Goal: Task Accomplishment & Management: Manage account settings

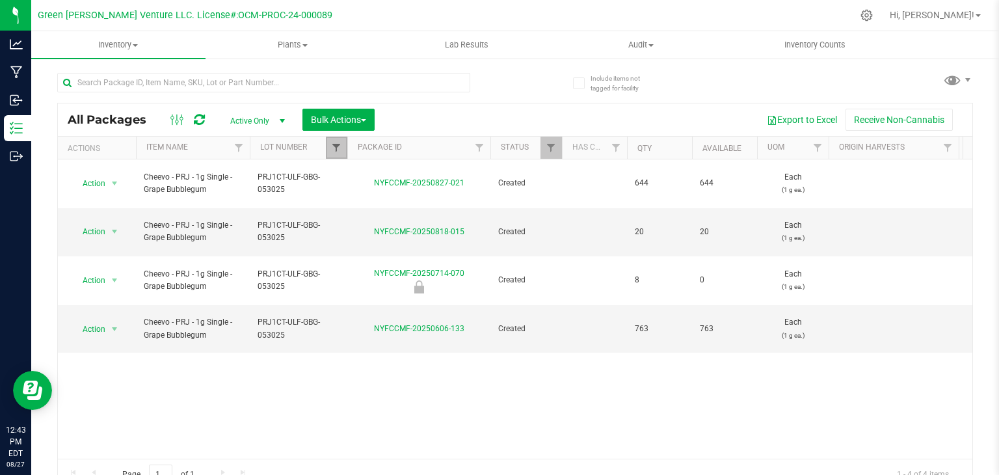
click at [336, 146] on span "Filter" at bounding box center [336, 147] width 10 height 10
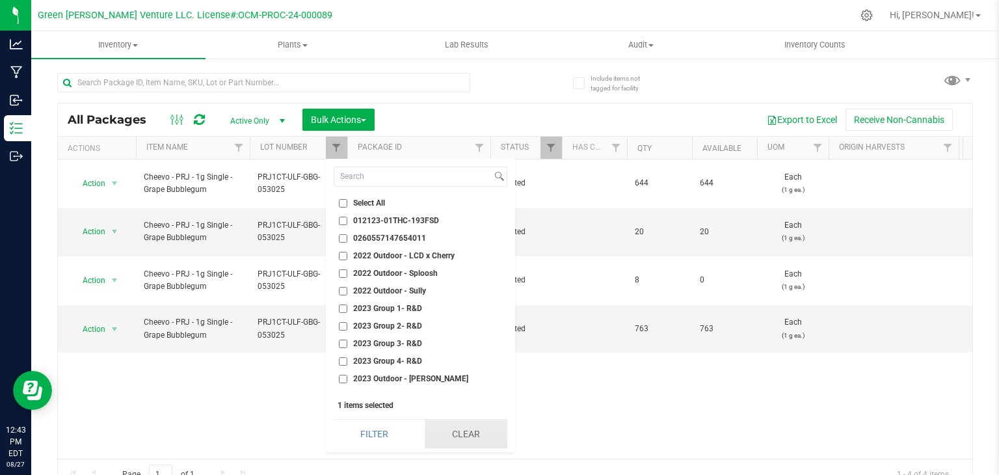
click at [445, 428] on button "Clear" at bounding box center [466, 433] width 83 height 29
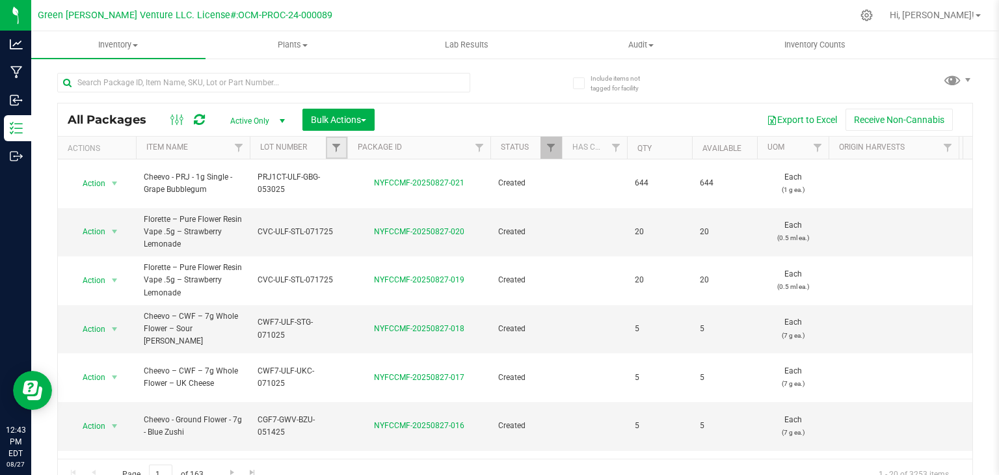
click at [342, 148] on link "Filter" at bounding box center [336, 148] width 21 height 22
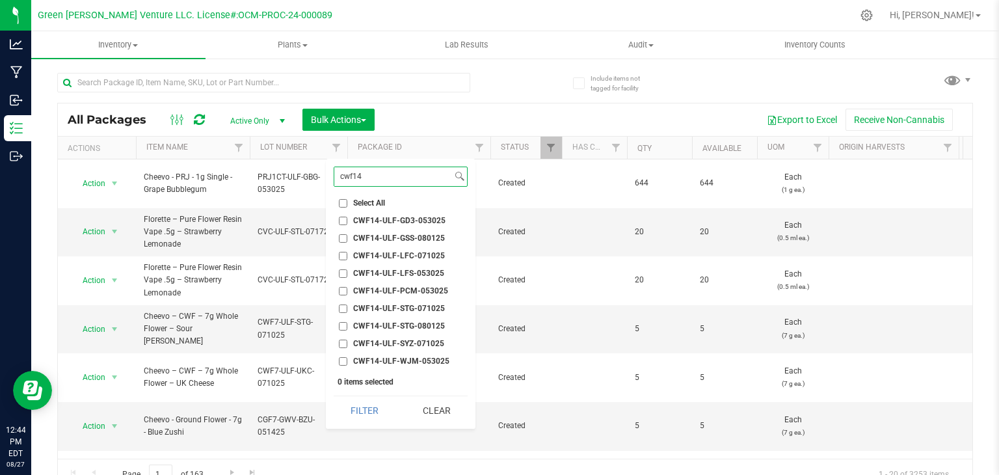
type input "cwf14"
click at [396, 239] on span "CWF14-ULF-GSS-080125" at bounding box center [399, 238] width 92 height 8
click at [347, 239] on input "CWF14-ULF-GSS-080125" at bounding box center [343, 238] width 8 height 8
checkbox input "true"
click at [367, 409] on button "Filter" at bounding box center [365, 410] width 62 height 29
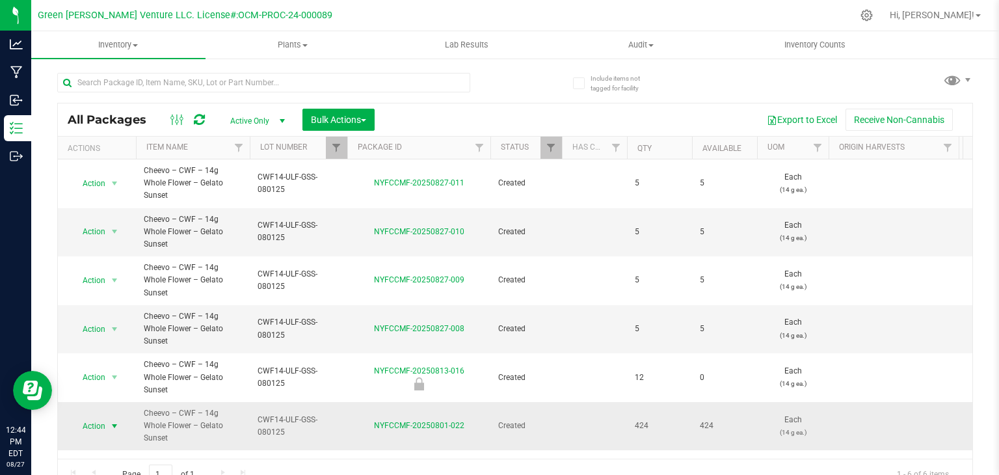
click at [99, 417] on span "Action" at bounding box center [88, 426] width 35 height 18
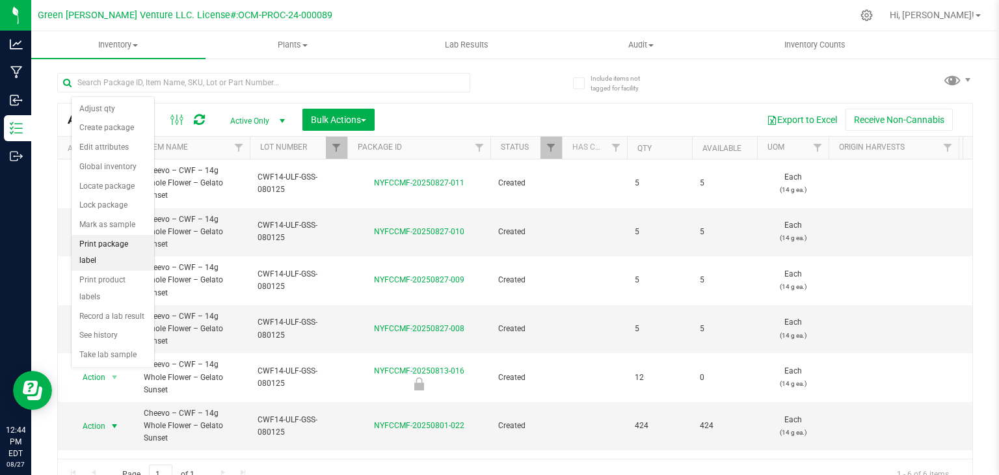
click at [122, 241] on li "Print package label" at bounding box center [113, 253] width 83 height 36
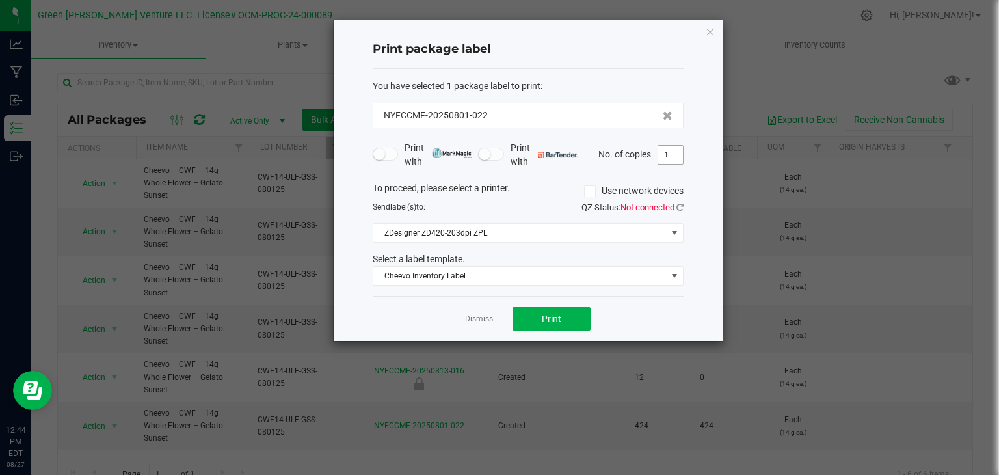
click at [678, 160] on input "1" at bounding box center [670, 155] width 25 height 18
type input "30"
click at [549, 326] on button "Print" at bounding box center [551, 318] width 78 height 23
click at [518, 274] on span "Cheevo Inventory Label" at bounding box center [519, 276] width 293 height 18
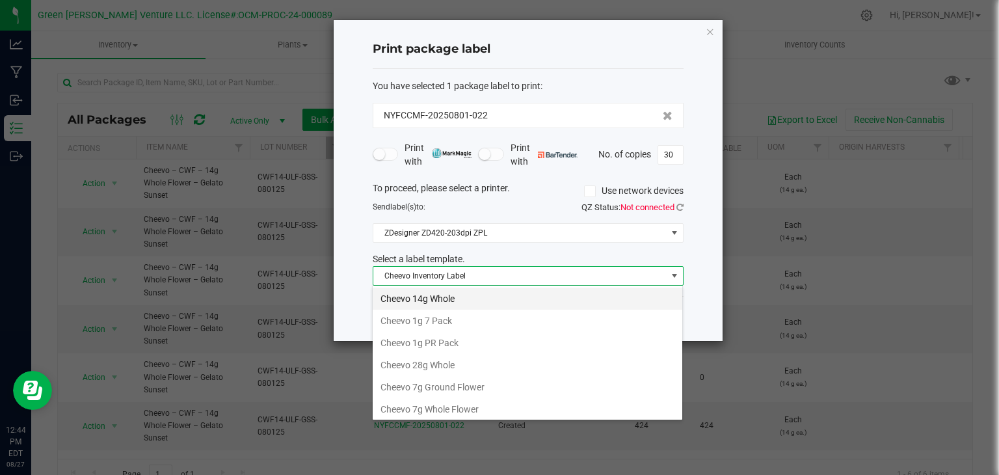
click at [443, 303] on li "Cheevo 14g Whole" at bounding box center [528, 298] width 310 height 22
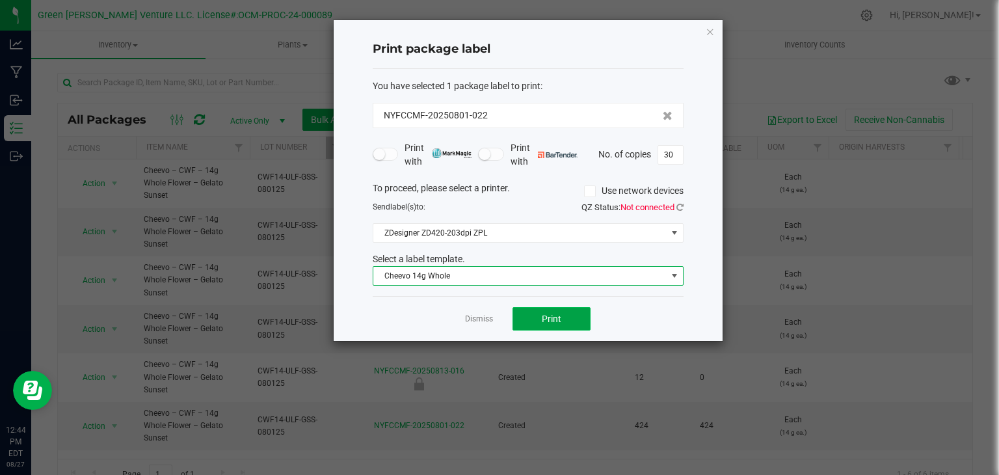
click at [554, 324] on button "Print" at bounding box center [551, 318] width 78 height 23
click at [567, 322] on button "Print" at bounding box center [551, 318] width 78 height 23
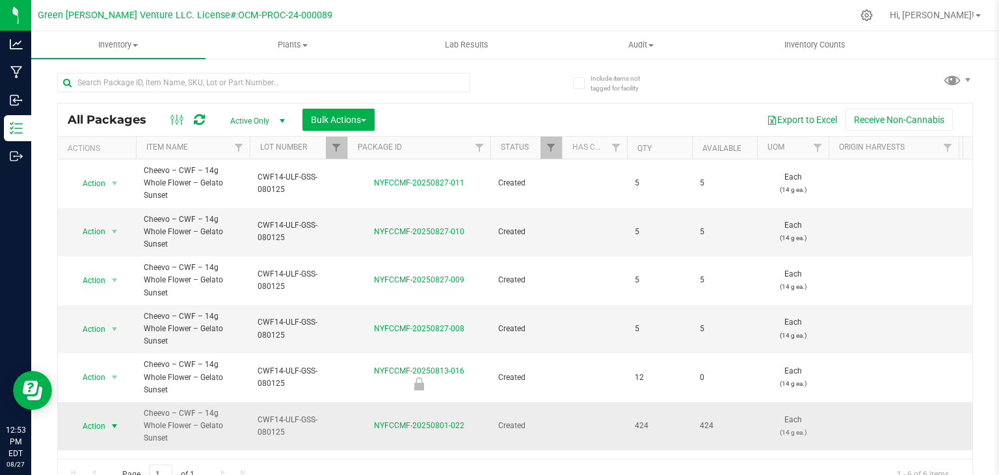
click at [86, 417] on span "Action" at bounding box center [88, 426] width 35 height 18
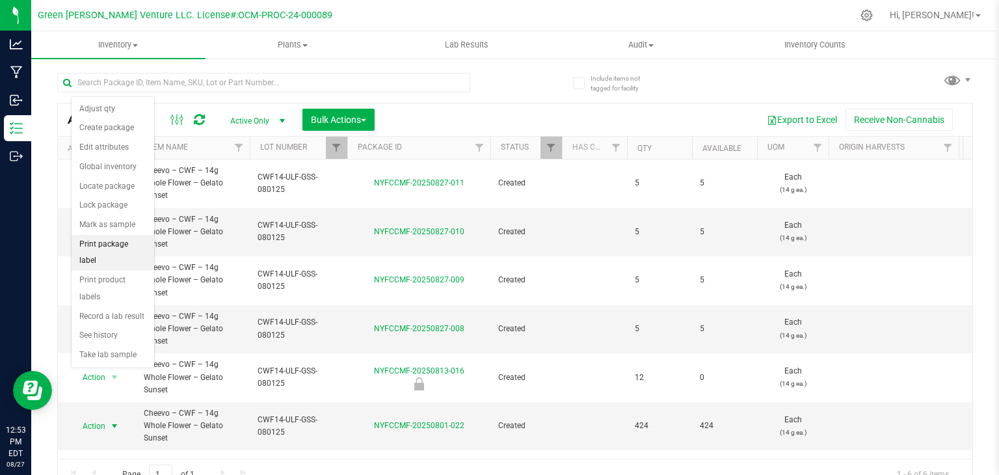
click at [104, 250] on li "Print package label" at bounding box center [113, 253] width 83 height 36
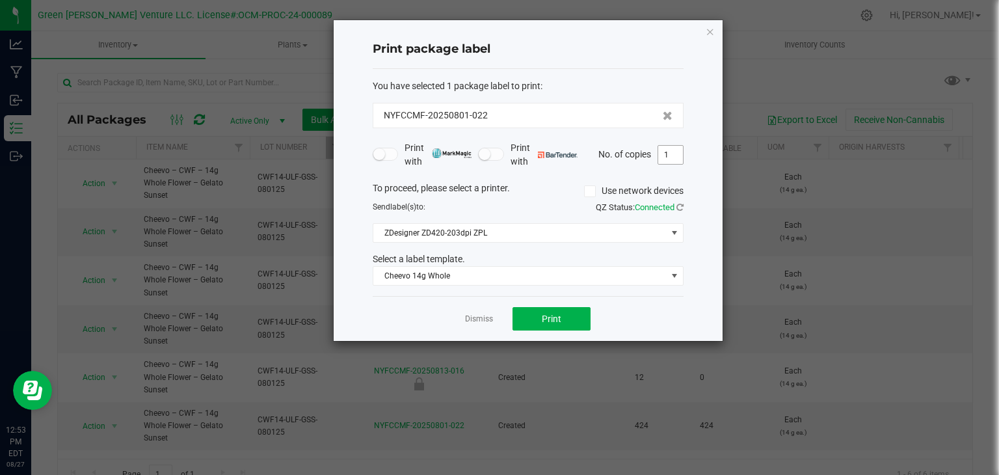
click at [674, 163] on input "1" at bounding box center [670, 155] width 25 height 18
type input "30"
click at [564, 327] on button "Print" at bounding box center [551, 318] width 78 height 23
click at [588, 328] on button "Print" at bounding box center [551, 318] width 78 height 23
click at [486, 321] on link "Dismiss" at bounding box center [479, 318] width 28 height 11
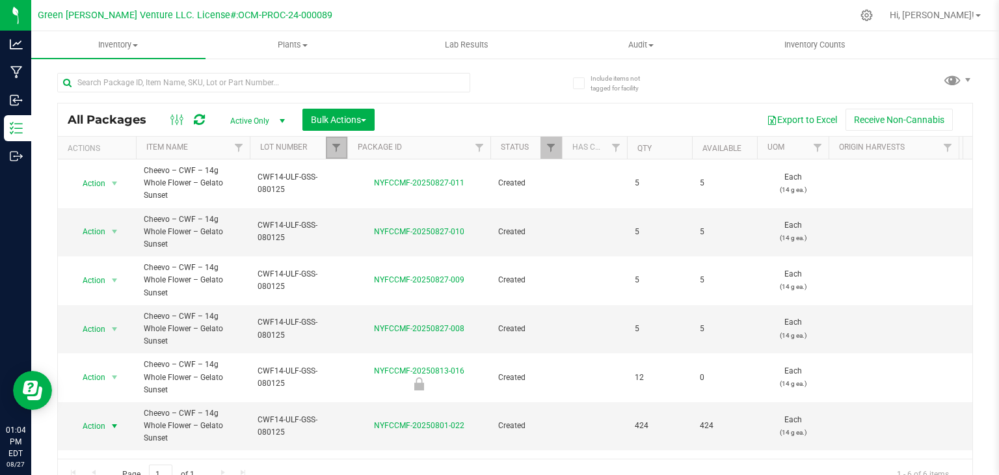
click at [328, 152] on link "Filter" at bounding box center [336, 148] width 21 height 22
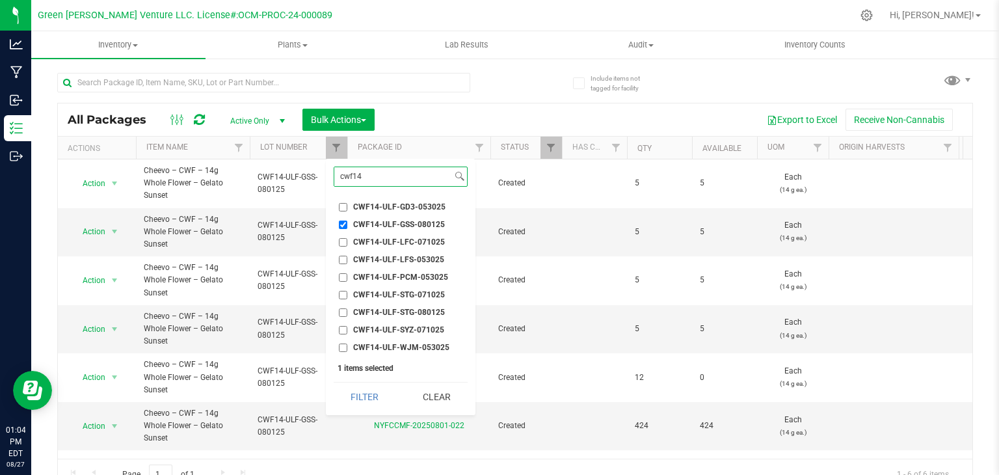
type input "cwf14"
click at [348, 224] on label "CWF14-ULF-GSS-080125" at bounding box center [392, 224] width 106 height 8
click at [347, 224] on input "CWF14-ULF-GSS-080125" at bounding box center [343, 224] width 8 height 8
checkbox input "false"
click at [401, 294] on span "CWF14-ULF-STG-071025" at bounding box center [399, 295] width 92 height 8
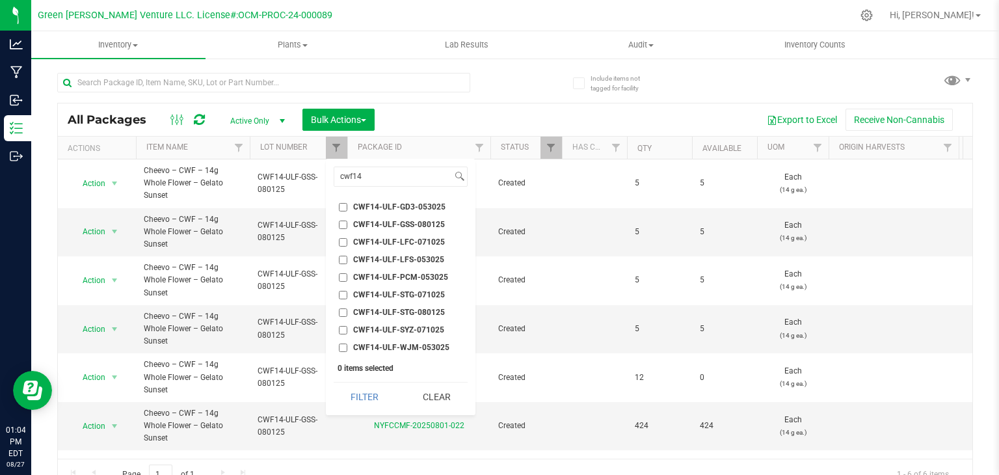
click at [347, 294] on input "CWF14-ULF-STG-071025" at bounding box center [343, 295] width 8 height 8
checkbox input "true"
click at [414, 315] on span "CWF14-ULF-STG-080125" at bounding box center [399, 312] width 92 height 8
click at [347, 315] on input "CWF14-ULF-STG-080125" at bounding box center [343, 312] width 8 height 8
checkbox input "true"
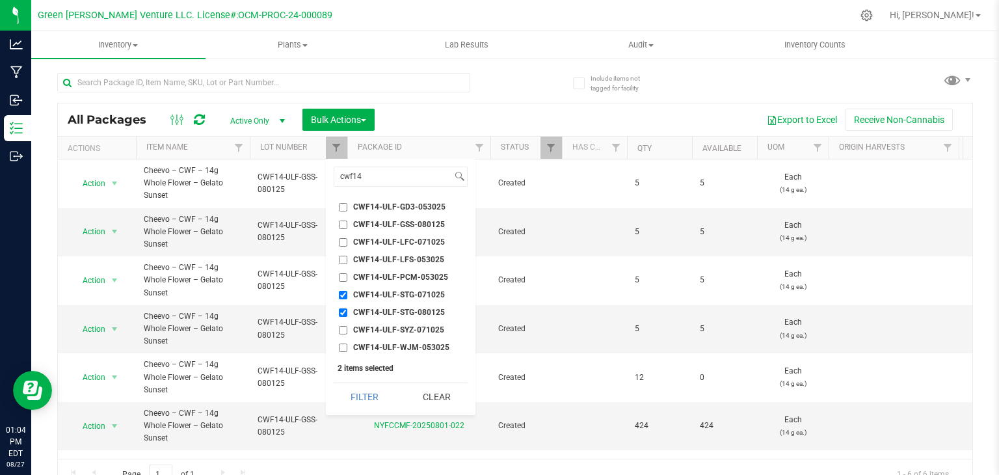
click at [342, 297] on input "CWF14-ULF-STG-071025" at bounding box center [343, 295] width 8 height 8
checkbox input "false"
click at [352, 402] on button "Filter" at bounding box center [365, 396] width 62 height 29
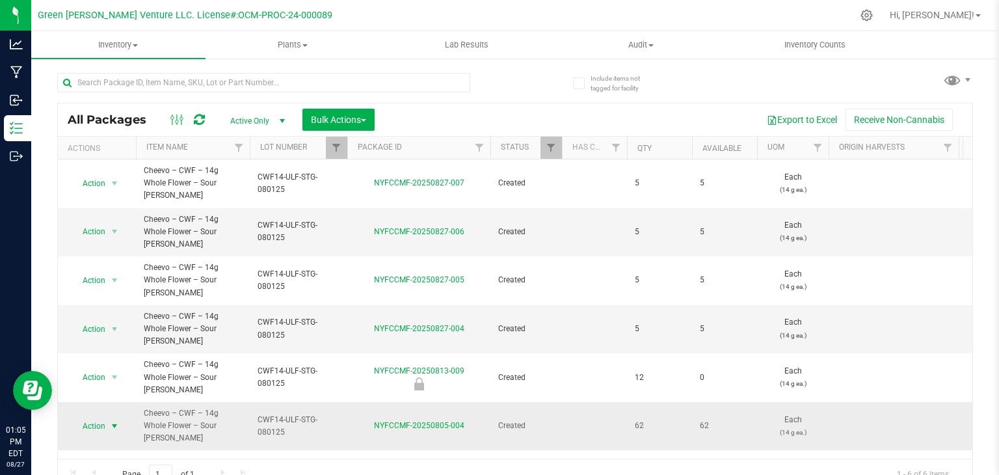
click at [96, 417] on span "Action" at bounding box center [88, 426] width 35 height 18
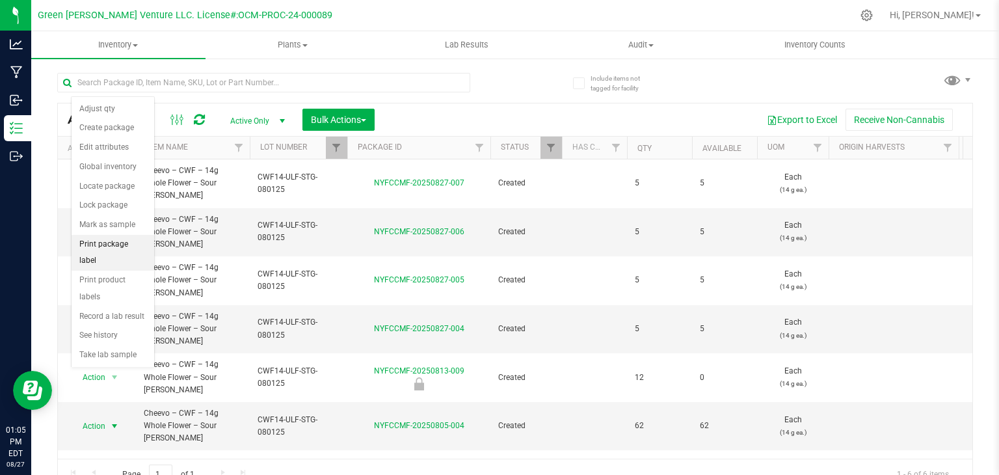
click at [120, 248] on li "Print package label" at bounding box center [113, 253] width 83 height 36
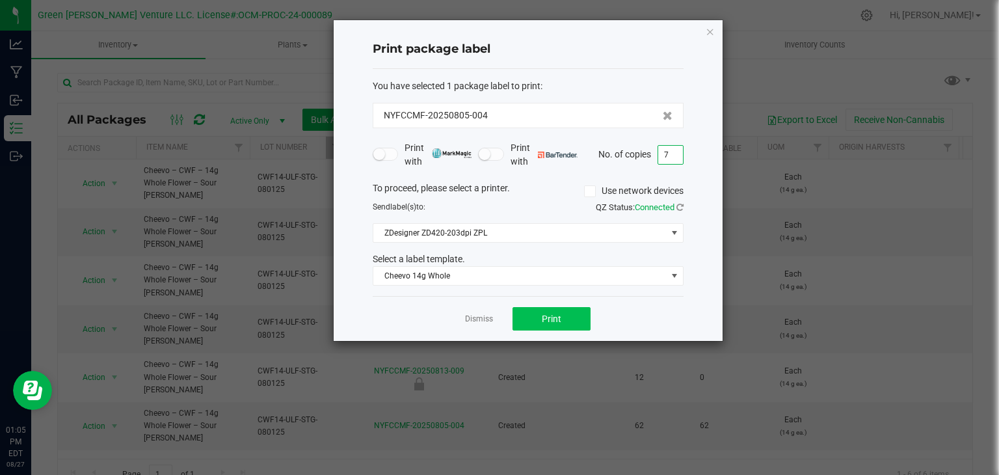
type input "7"
click at [564, 323] on button "Print" at bounding box center [551, 318] width 78 height 23
click at [481, 316] on link "Dismiss" at bounding box center [479, 318] width 28 height 11
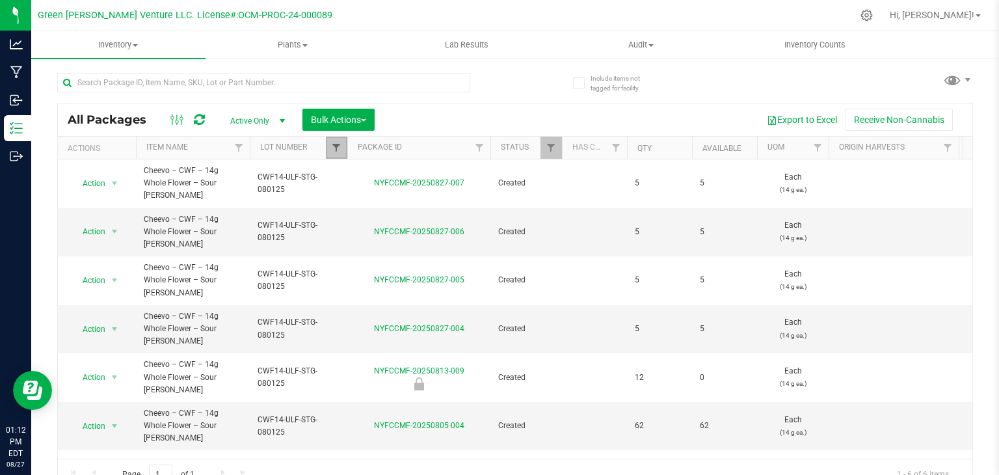
click at [331, 152] on span "Filter" at bounding box center [336, 147] width 10 height 10
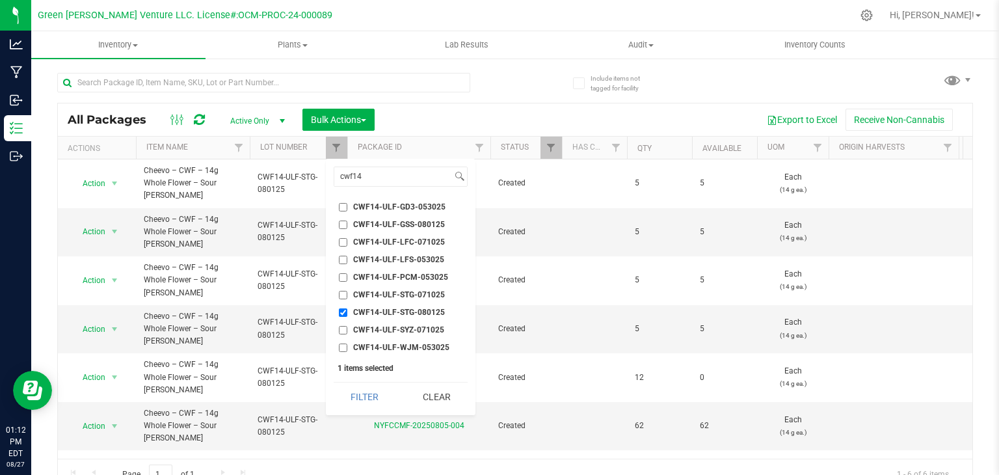
click at [341, 313] on input "CWF14-ULF-STG-080125" at bounding box center [343, 312] width 8 height 8
checkbox input "false"
click at [386, 178] on input "cwf14" at bounding box center [393, 176] width 118 height 19
type input "c"
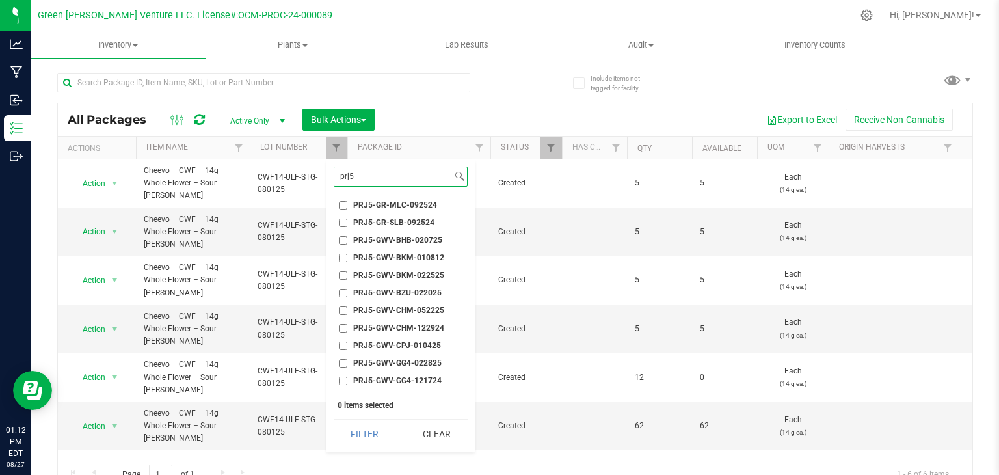
scroll to position [130, 0]
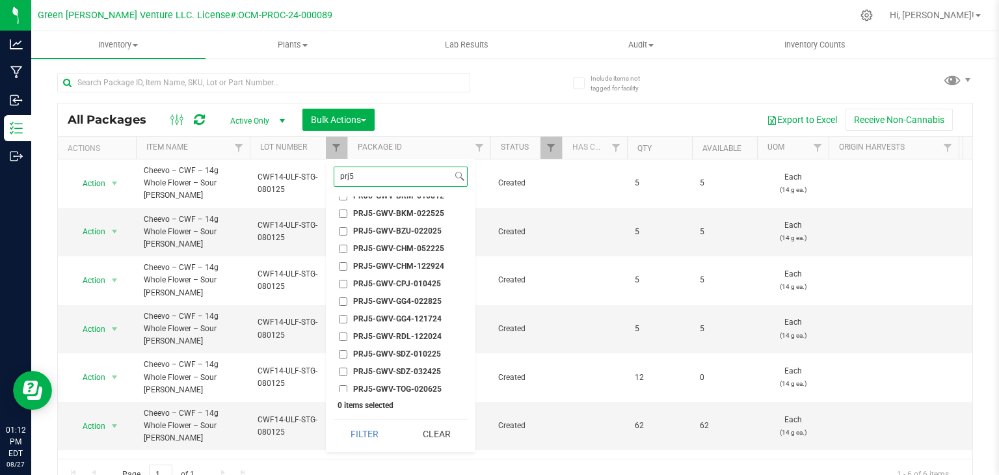
type input "prj5"
click at [413, 298] on span "PRJ5-GWV-GG4-022825" at bounding box center [397, 301] width 88 height 8
click at [347, 298] on input "PRJ5-GWV-GG4-022825" at bounding box center [343, 301] width 8 height 8
click at [369, 426] on button "Filter" at bounding box center [365, 433] width 62 height 29
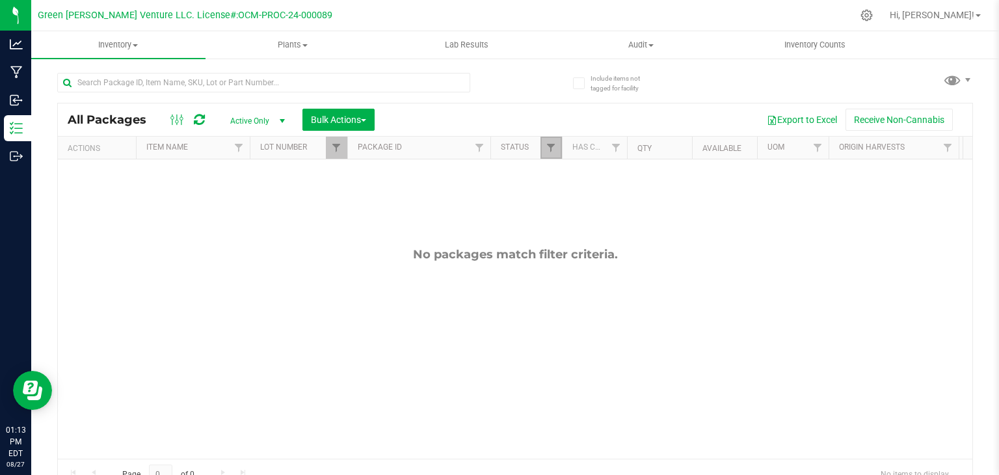
click at [550, 155] on link "Filter" at bounding box center [550, 148] width 21 height 22
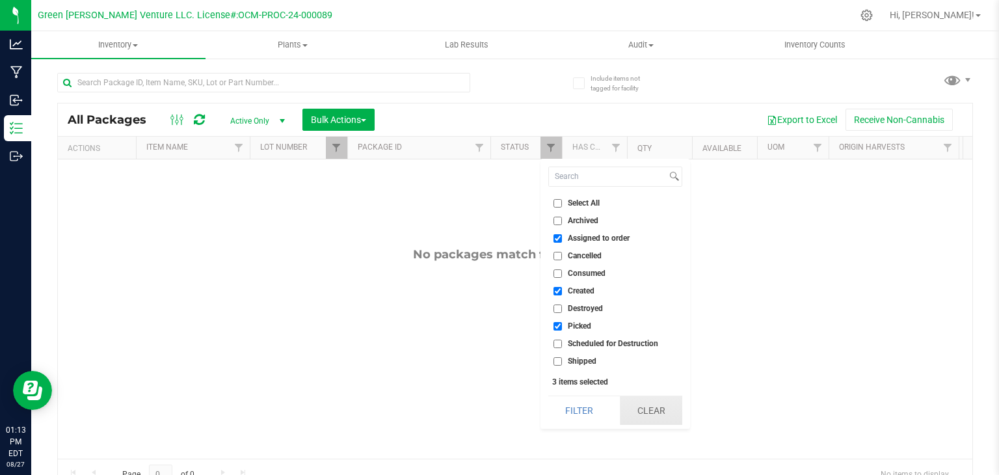
click at [651, 417] on button "Clear" at bounding box center [651, 410] width 62 height 29
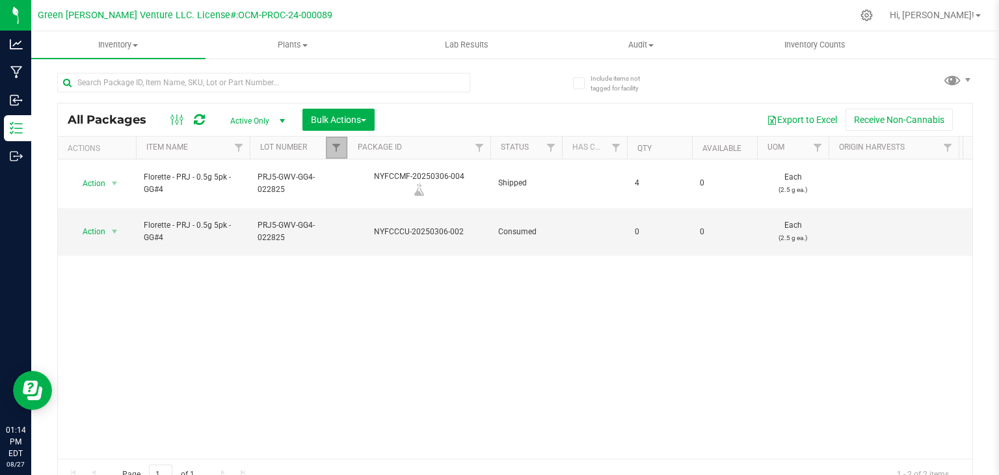
click at [326, 146] on link "Filter" at bounding box center [336, 148] width 21 height 22
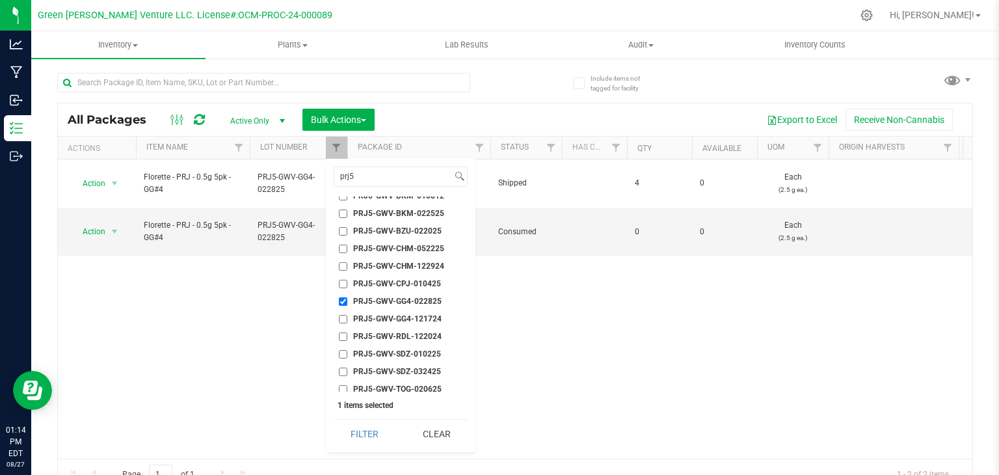
click at [339, 302] on input "PRJ5-GWV-GG4-022825" at bounding box center [343, 301] width 8 height 8
checkbox input "false"
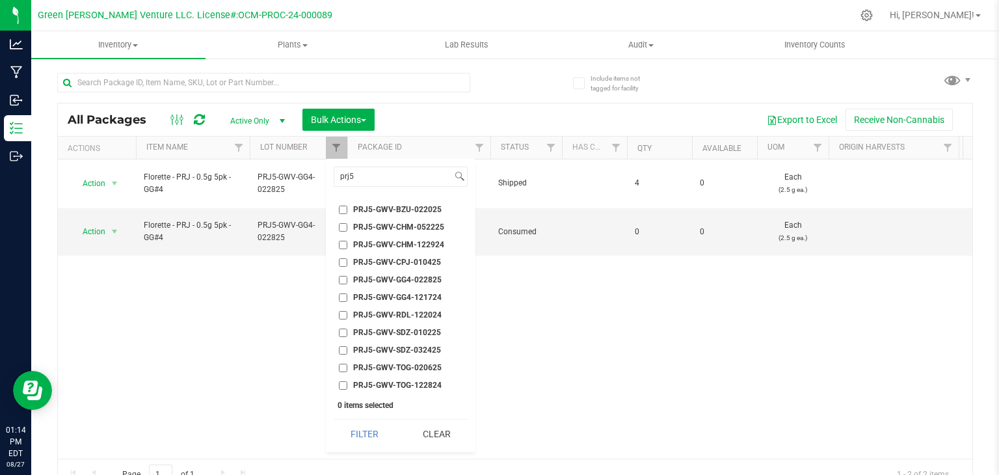
click at [417, 299] on span "PRJ5-GWV-GG4-121724" at bounding box center [397, 297] width 88 height 8
click at [347, 299] on input "PRJ5-GWV-GG4-121724" at bounding box center [343, 297] width 8 height 8
click at [363, 432] on button "Filter" at bounding box center [365, 433] width 62 height 29
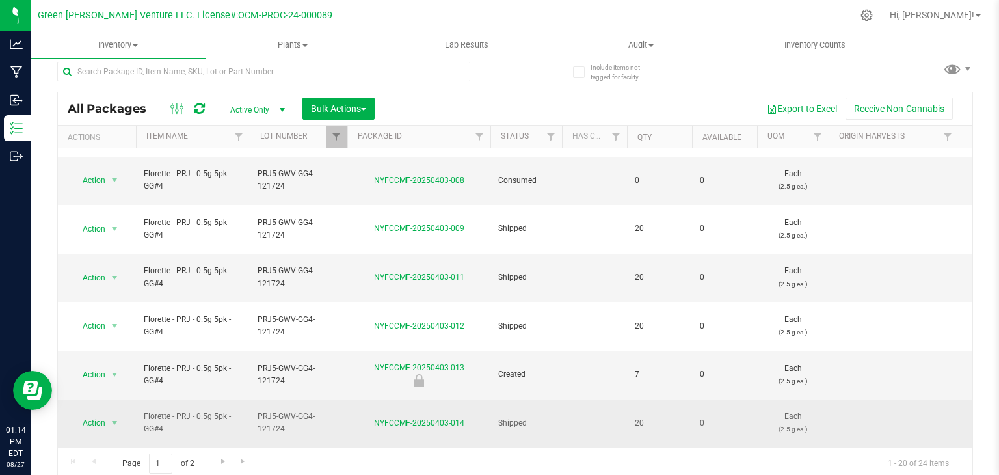
scroll to position [14, 0]
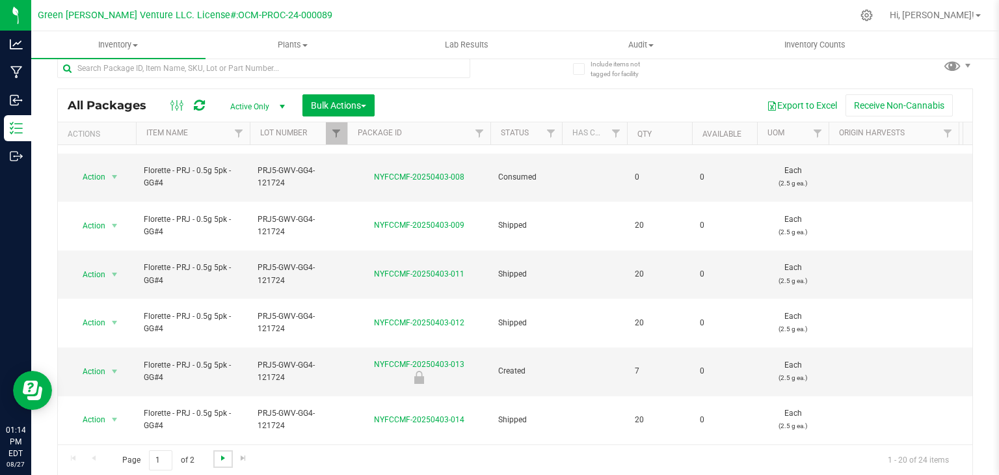
click at [221, 461] on span "Go to the next page" at bounding box center [223, 458] width 10 height 10
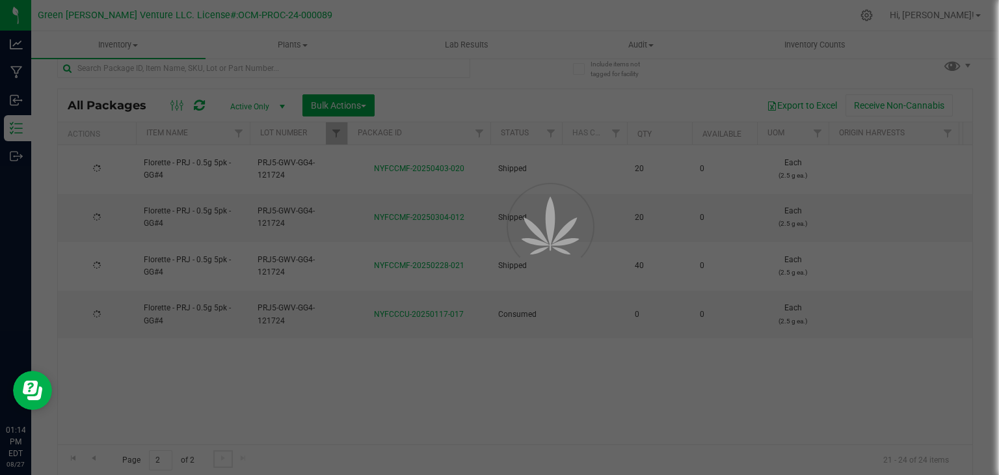
scroll to position [0, 0]
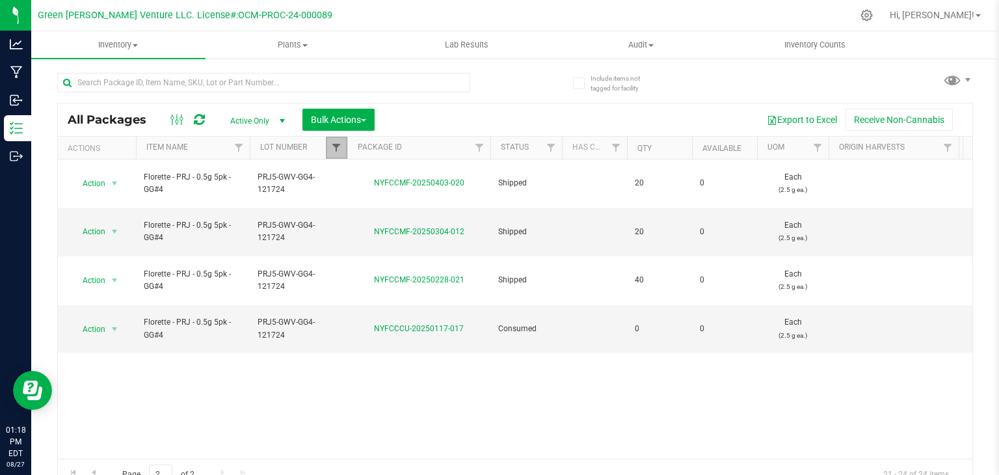
click at [336, 152] on span "Filter" at bounding box center [336, 147] width 10 height 10
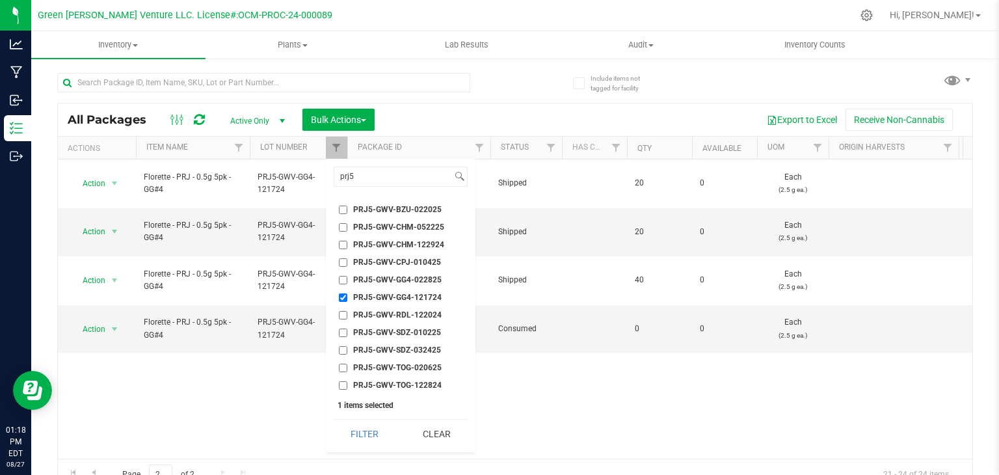
click at [334, 293] on li "PRJ5-GWV-GG4-121724" at bounding box center [401, 298] width 134 height 14
click at [341, 295] on input "PRJ5-GWV-GG4-121724" at bounding box center [343, 297] width 8 height 8
checkbox input "false"
click at [343, 282] on input "PRJ5-GWV-GG4-022825" at bounding box center [343, 280] width 8 height 8
checkbox input "true"
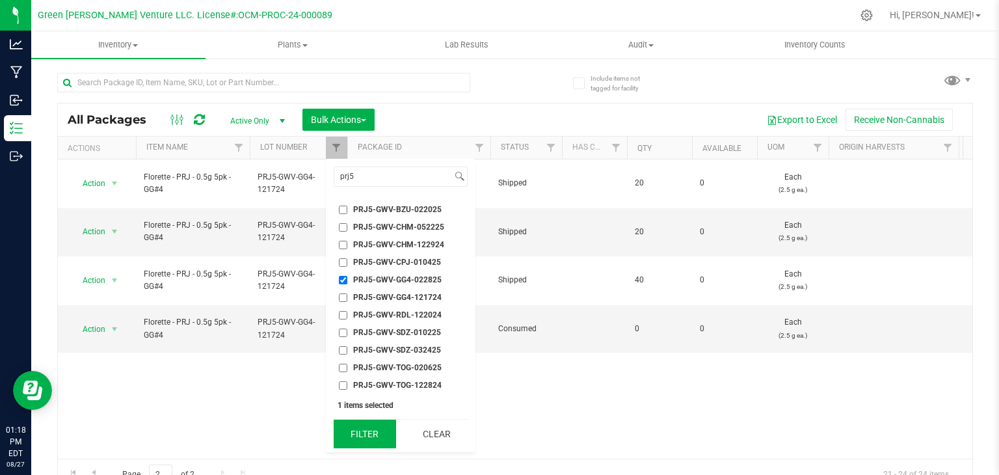
click at [367, 435] on button "Filter" at bounding box center [365, 433] width 62 height 29
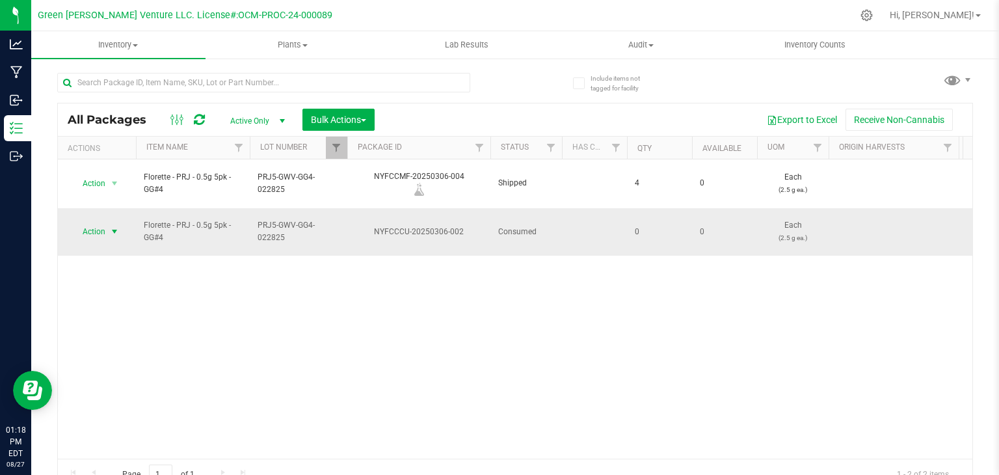
click at [94, 222] on span "Action" at bounding box center [88, 231] width 35 height 18
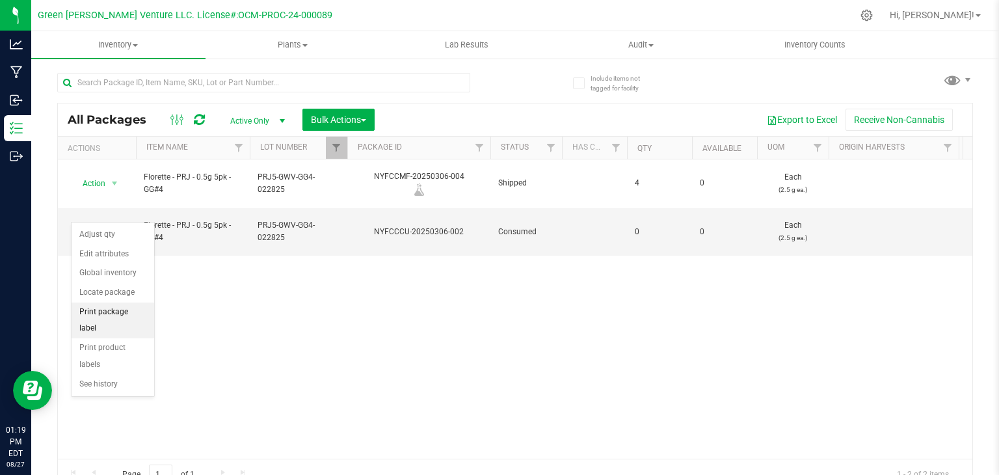
click at [125, 312] on li "Print package label" at bounding box center [113, 320] width 83 height 36
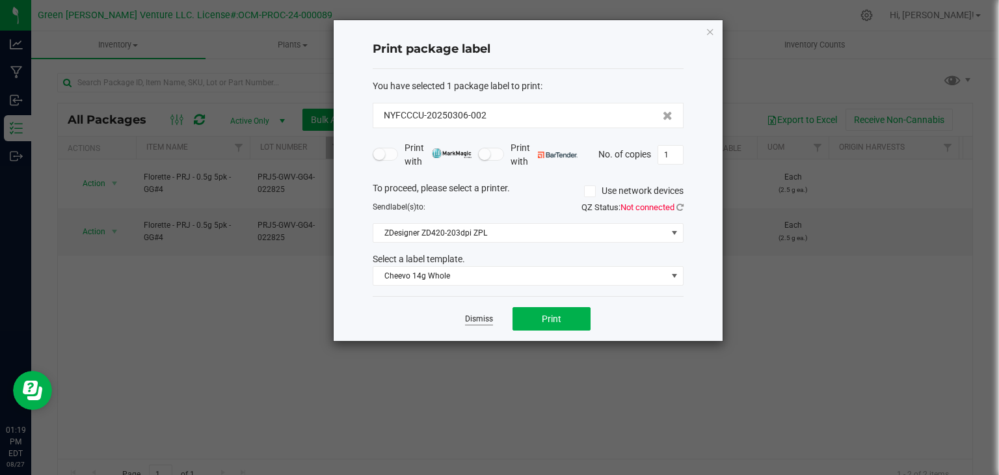
click at [468, 321] on link "Dismiss" at bounding box center [479, 318] width 28 height 11
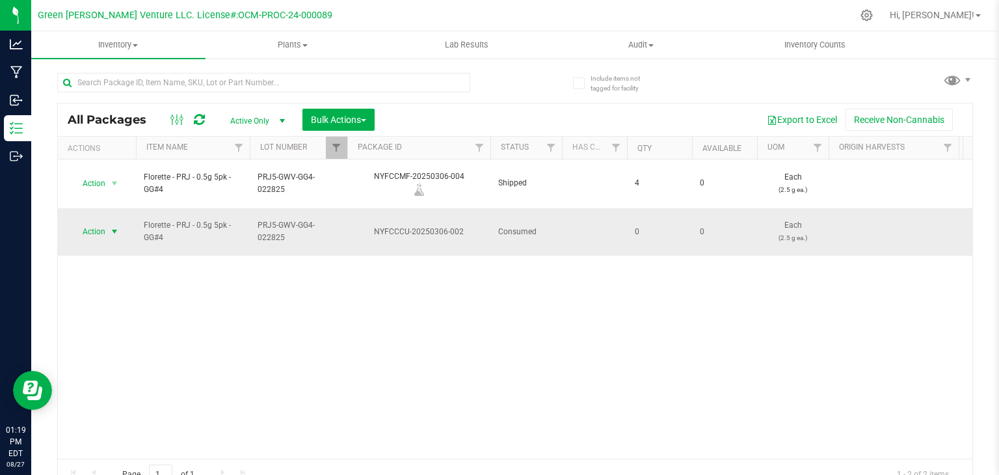
click at [92, 222] on span "Action" at bounding box center [88, 231] width 35 height 18
click at [91, 236] on li "Adjust qty" at bounding box center [113, 235] width 83 height 20
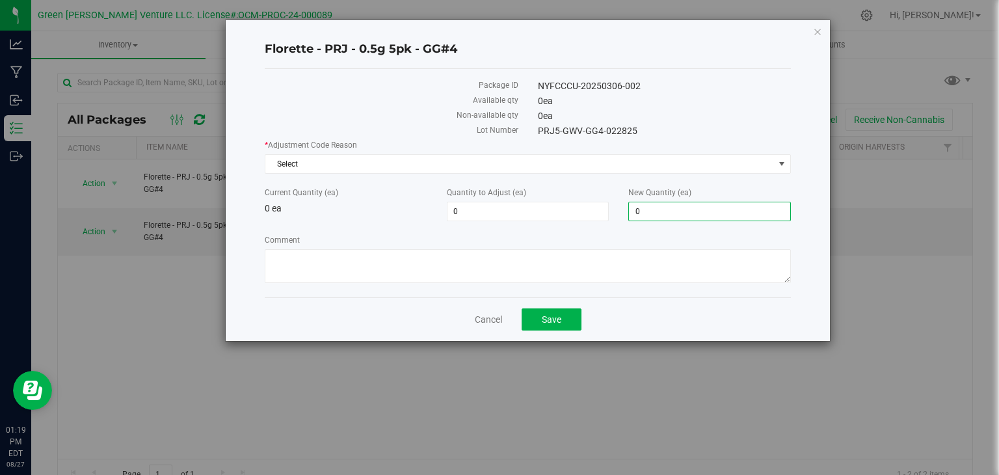
click at [668, 211] on span "0 0" at bounding box center [709, 212] width 163 height 20
click at [642, 211] on input "03600" at bounding box center [709, 211] width 161 height 18
click at [640, 212] on input "03600" at bounding box center [709, 211] width 161 height 18
type input "3600"
type input "3,600"
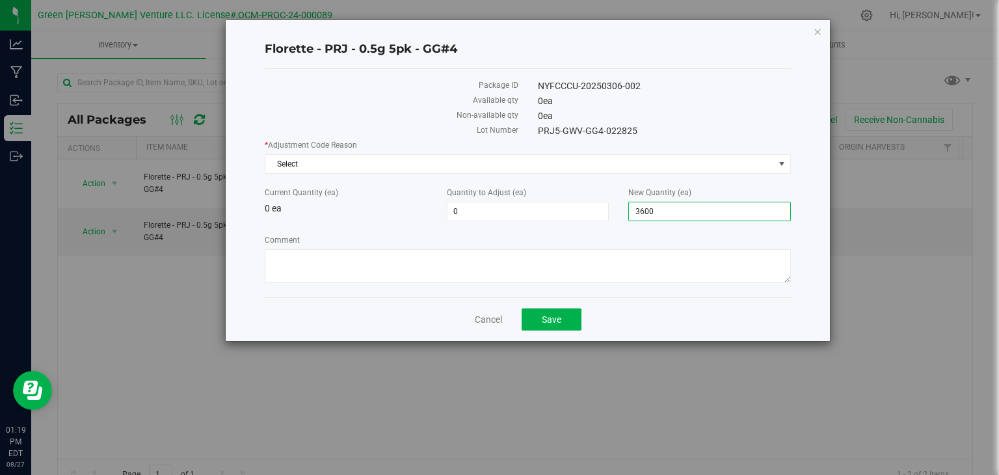
type input "3,600"
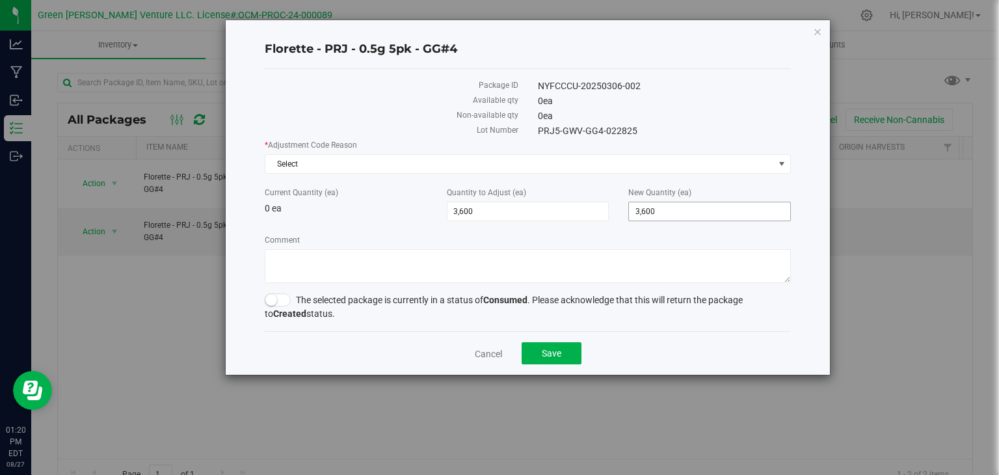
click at [674, 214] on span "3,600 3600" at bounding box center [709, 212] width 163 height 20
type input "3"
type input "21"
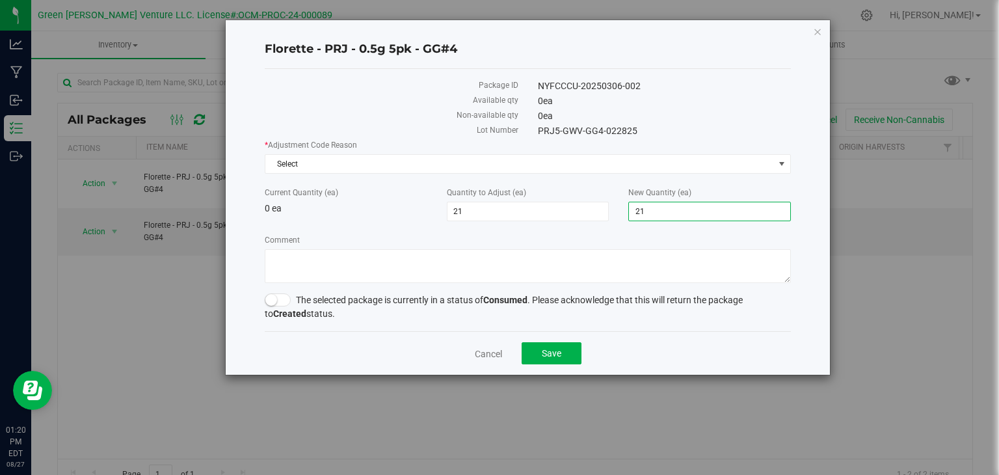
click at [674, 211] on span "21 21" at bounding box center [709, 212] width 163 height 20
type input "2313"
type input "2,313"
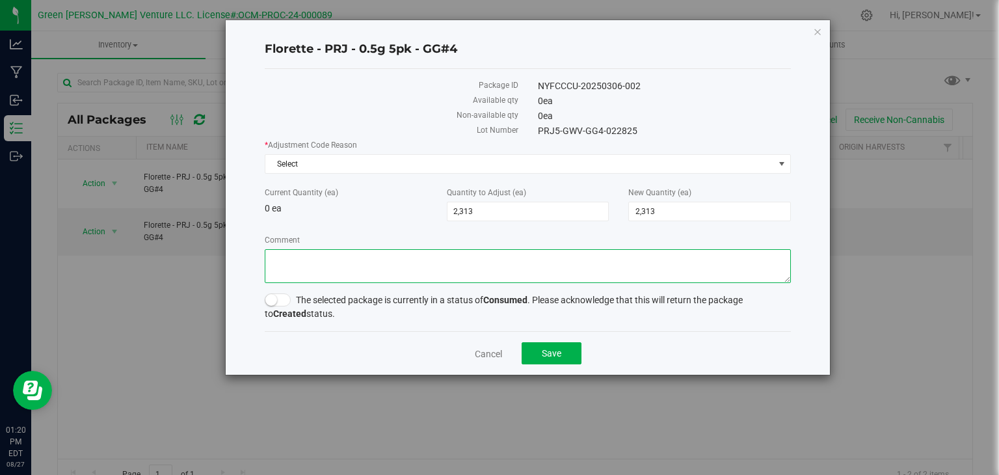
click at [553, 265] on textarea "Comment" at bounding box center [528, 266] width 526 height 34
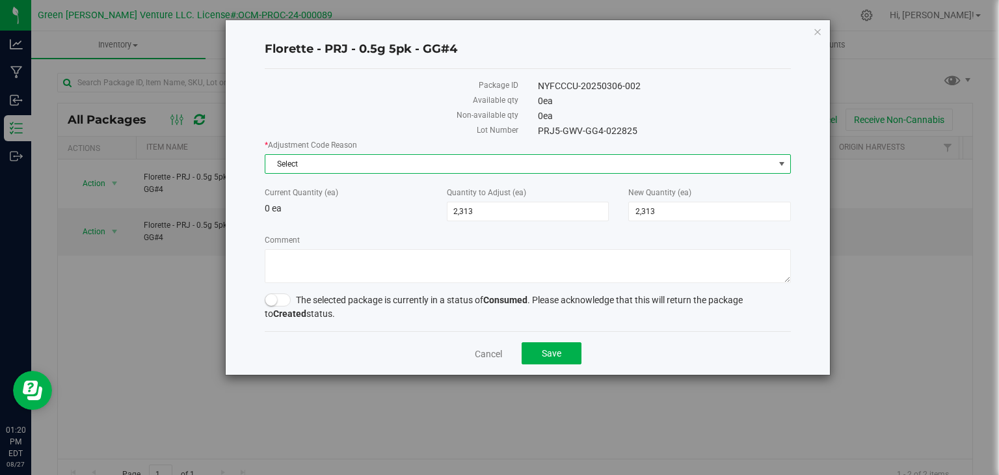
click at [391, 158] on span "Select" at bounding box center [519, 164] width 509 height 18
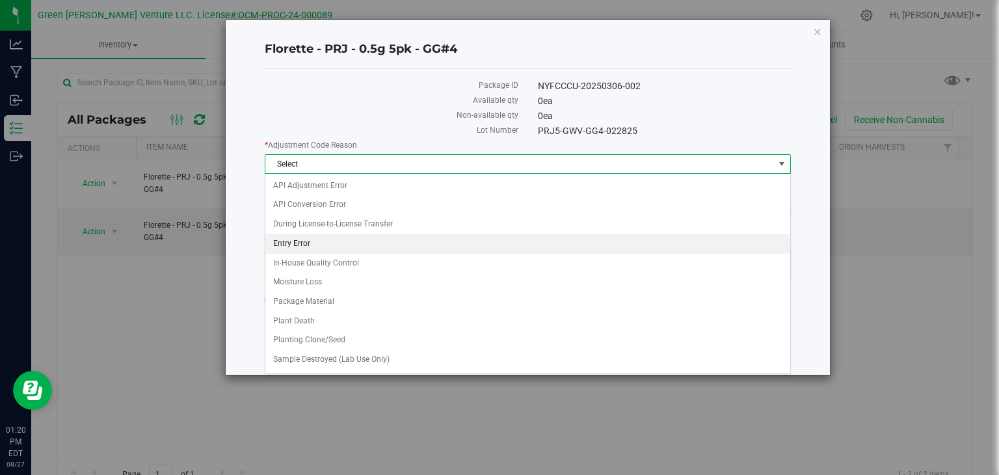
click at [327, 249] on li "Entry Error" at bounding box center [527, 244] width 525 height 20
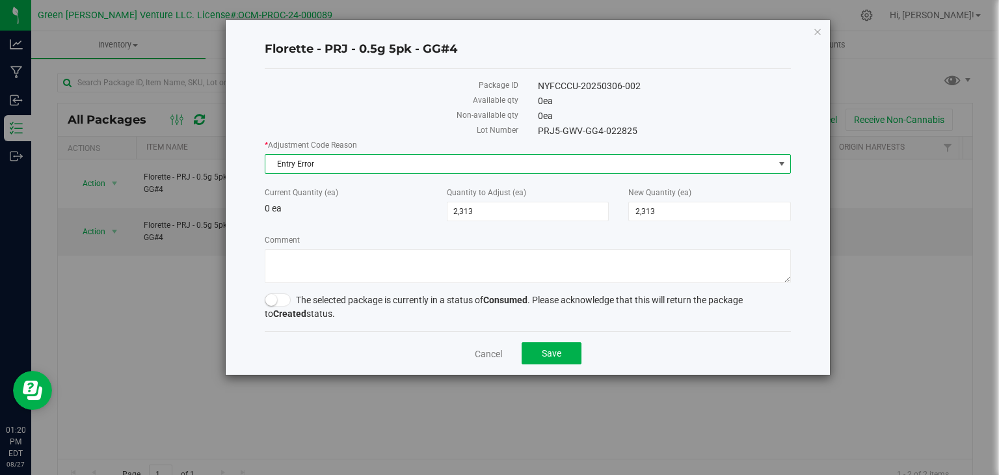
click at [384, 172] on span "Entry Error" at bounding box center [519, 164] width 509 height 18
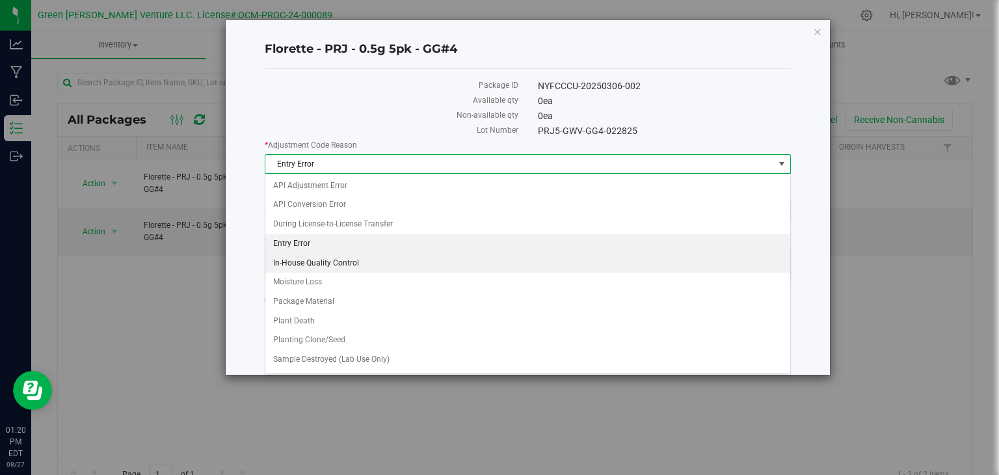
click at [346, 265] on li "In-House Quality Control" at bounding box center [527, 264] width 525 height 20
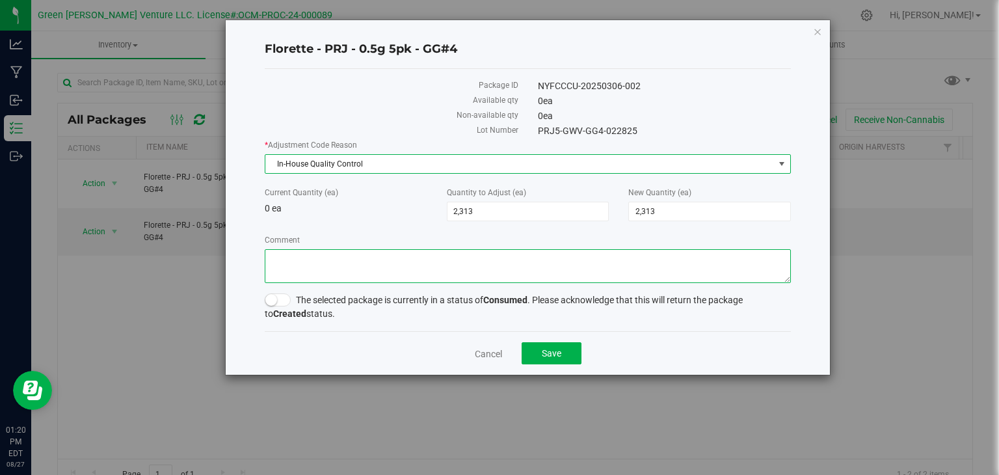
click at [406, 263] on textarea "Comment" at bounding box center [528, 266] width 526 height 34
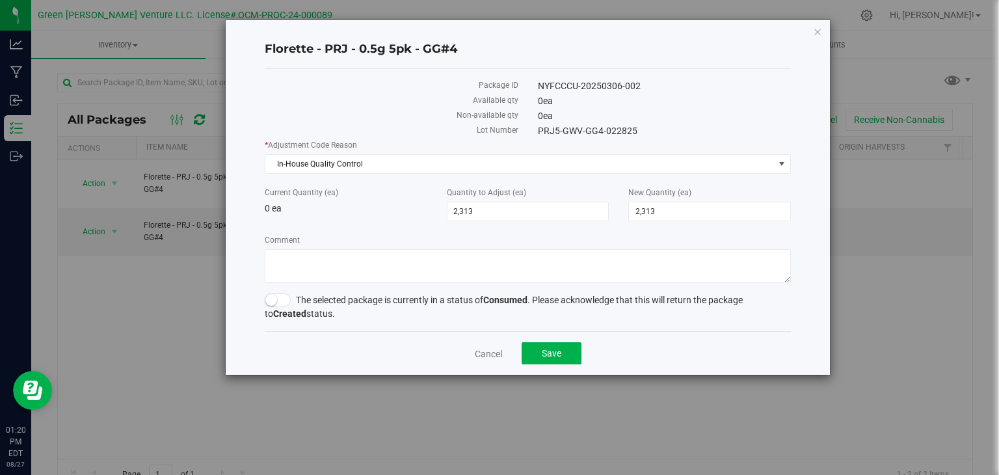
drag, startPoint x: 282, startPoint y: 297, endPoint x: 306, endPoint y: 287, distance: 25.6
click at [283, 297] on span at bounding box center [278, 299] width 26 height 13
click at [329, 274] on textarea "Comment" at bounding box center [528, 266] width 526 height 34
type textarea "P"
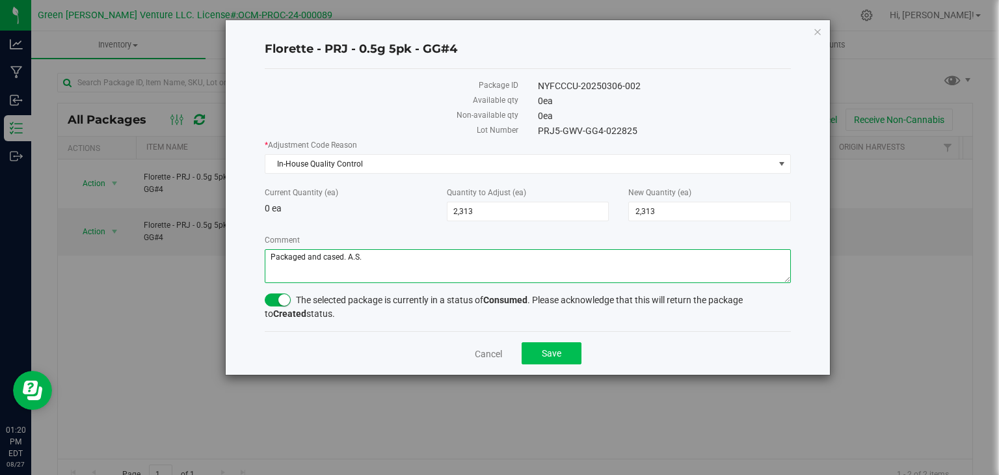
type textarea "Packaged and cased. A.S."
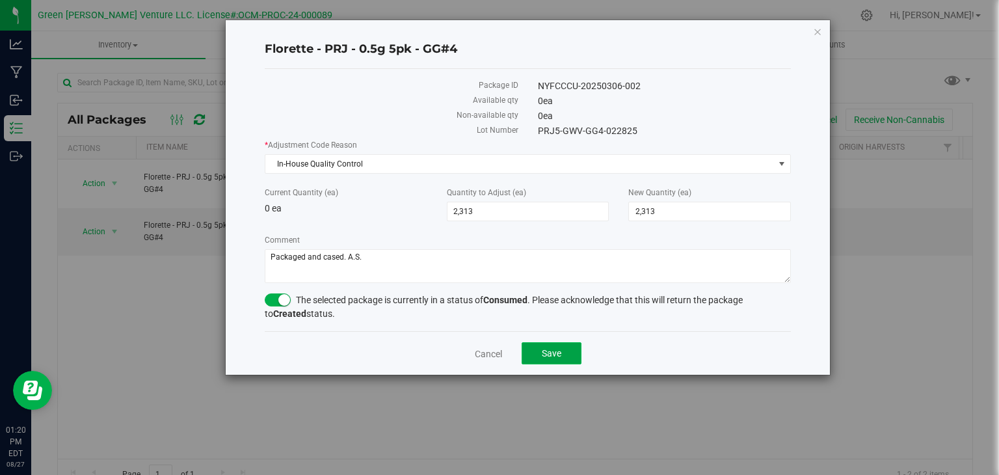
click at [528, 350] on button "Save" at bounding box center [552, 353] width 60 height 22
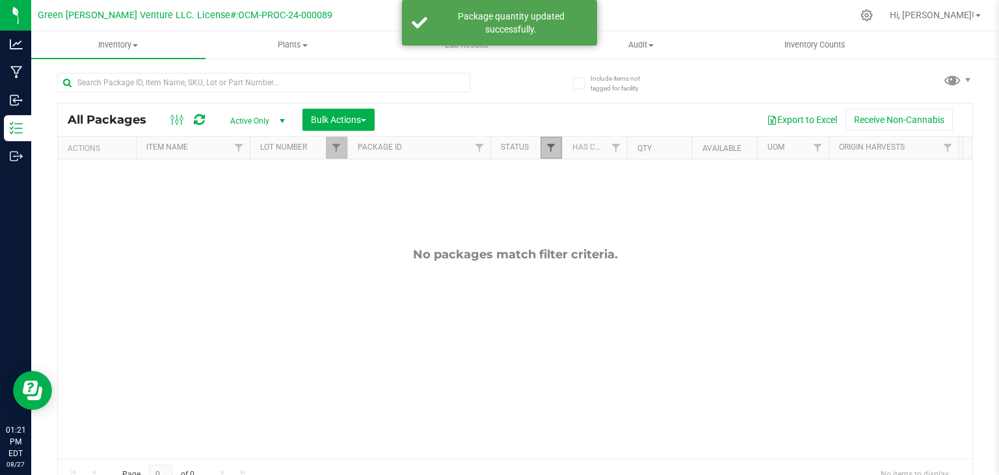
click at [547, 148] on span "Filter" at bounding box center [551, 147] width 10 height 10
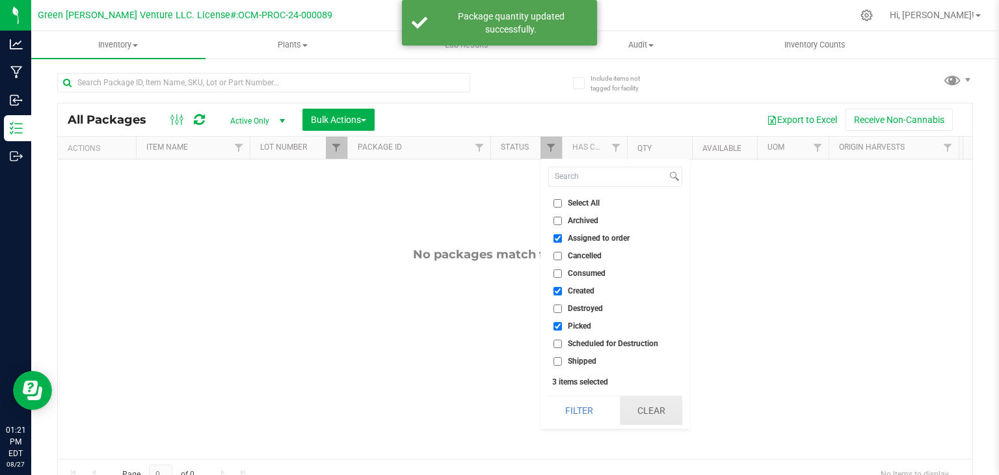
click at [667, 419] on button "Clear" at bounding box center [651, 410] width 62 height 29
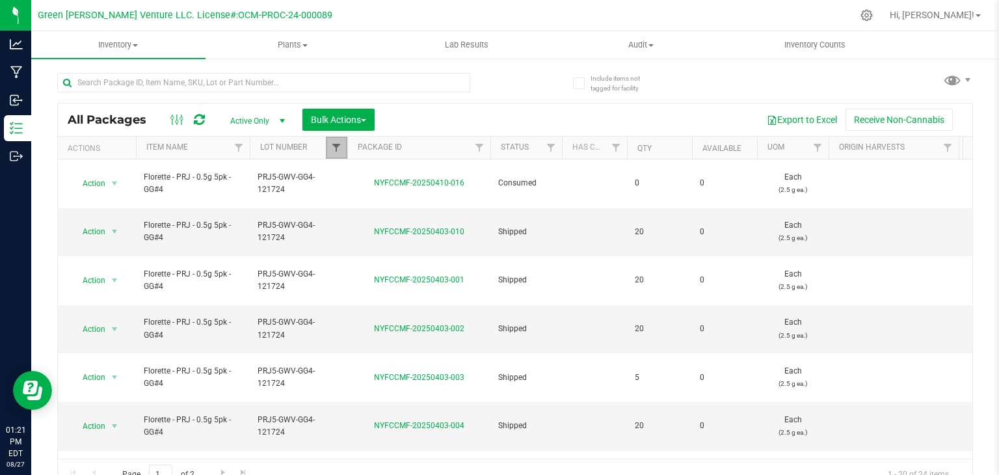
click at [332, 150] on span "Filter" at bounding box center [336, 147] width 10 height 10
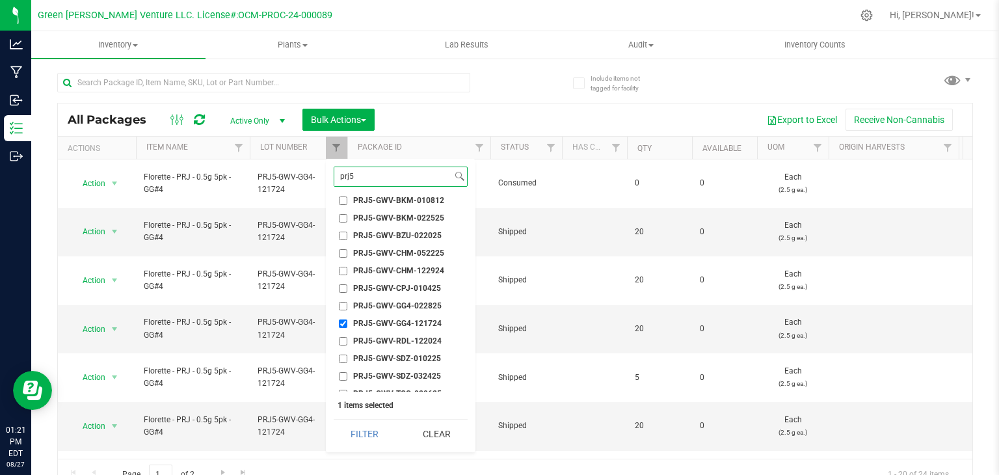
scroll to position [130, 0]
type input "prj5"
click at [345, 309] on li "PRJ5-GWV-GG4-121724" at bounding box center [401, 305] width 134 height 14
click at [339, 305] on input "PRJ5-GWV-GG4-121724" at bounding box center [343, 305] width 8 height 8
checkbox input "false"
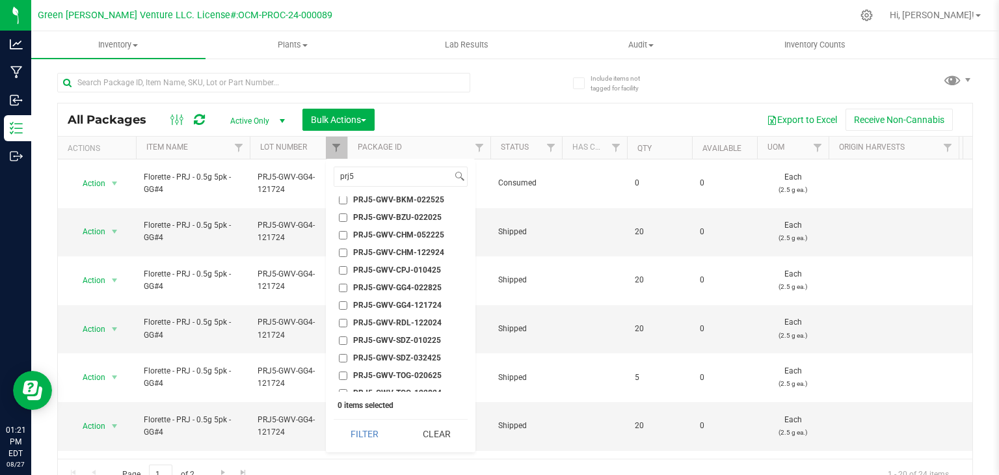
click at [343, 287] on input "PRJ5-GWV-GG4-022825" at bounding box center [343, 288] width 8 height 8
checkbox input "true"
click at [351, 440] on button "Filter" at bounding box center [365, 433] width 62 height 29
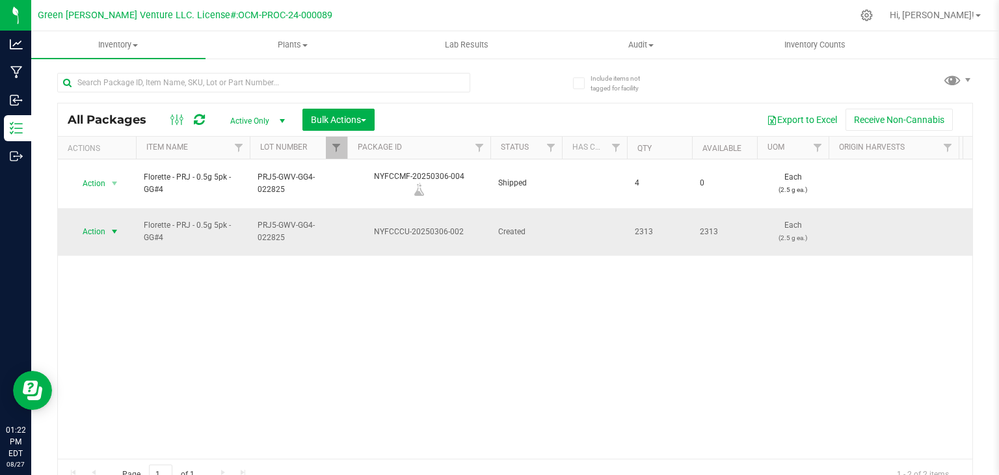
click at [95, 222] on span "Action" at bounding box center [88, 231] width 35 height 18
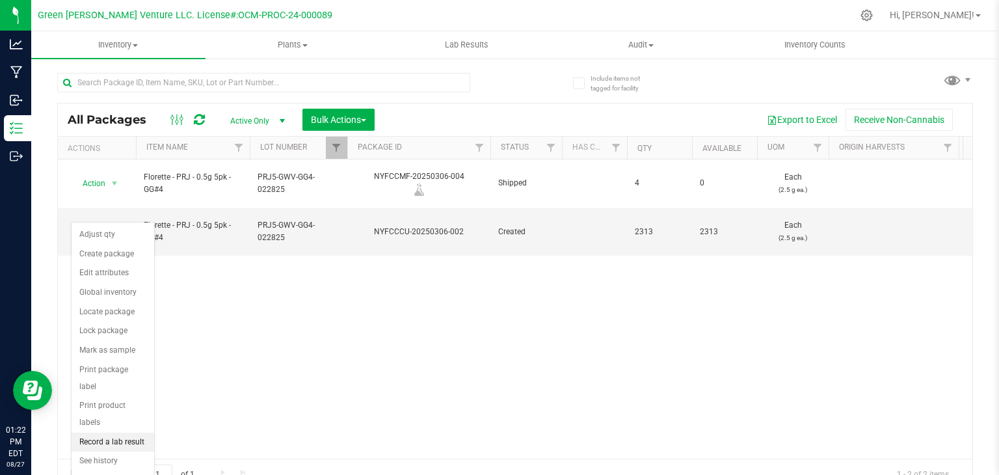
click at [119, 432] on li "Record a lab result" at bounding box center [113, 442] width 83 height 20
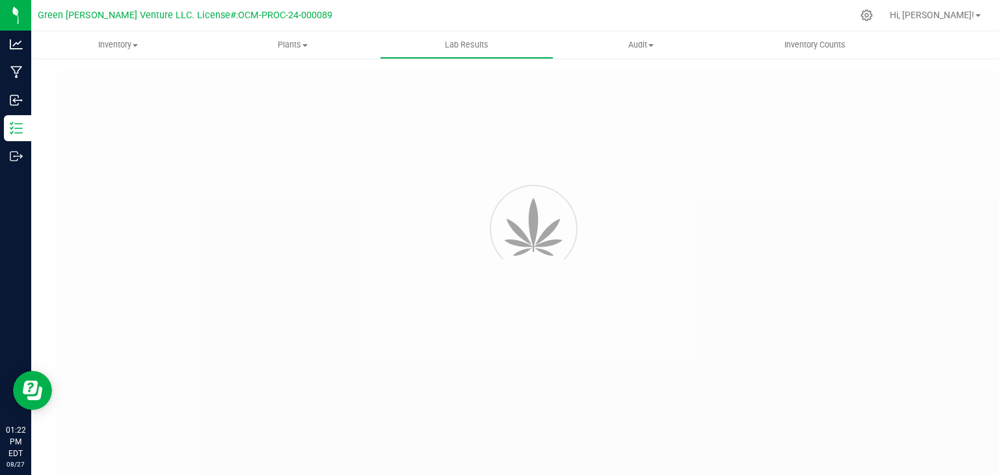
type input "NYFCCCU-20250306-002"
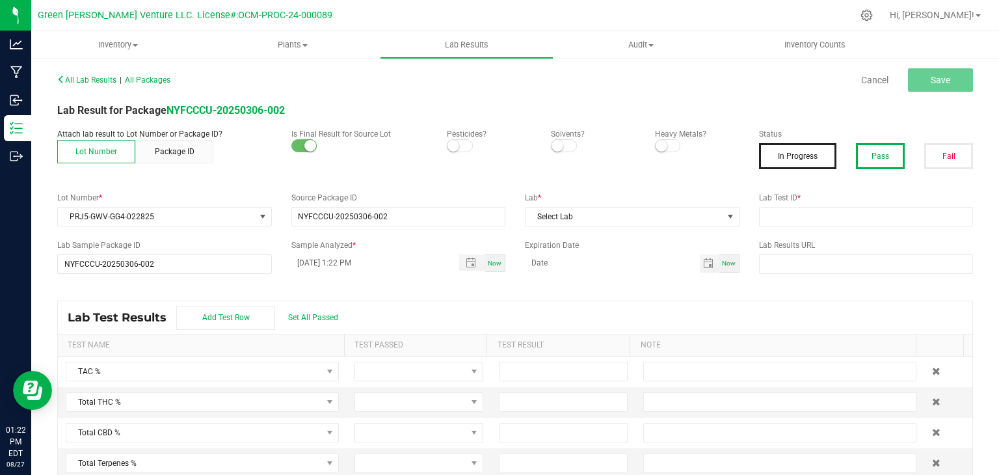
click at [877, 162] on button "Pass" at bounding box center [880, 156] width 49 height 26
click at [451, 146] on small at bounding box center [453, 146] width 12 height 12
click at [659, 141] on span at bounding box center [668, 145] width 26 height 13
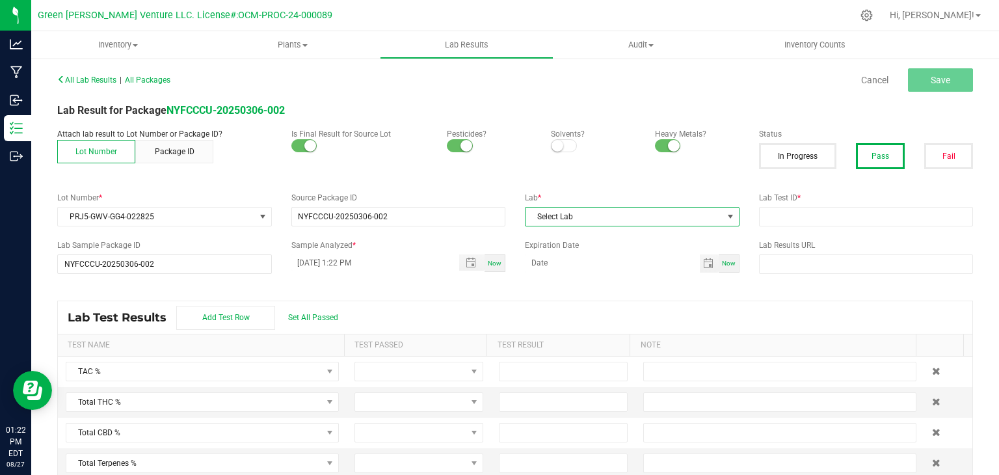
click at [588, 217] on span "Select Lab" at bounding box center [623, 216] width 197 height 18
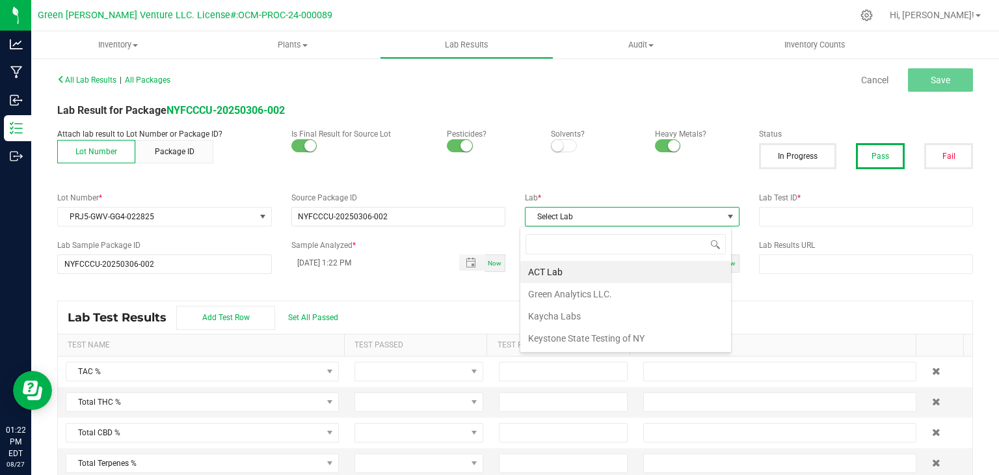
scroll to position [19, 211]
click at [598, 345] on li "Keystone State Testing of NY" at bounding box center [625, 338] width 211 height 22
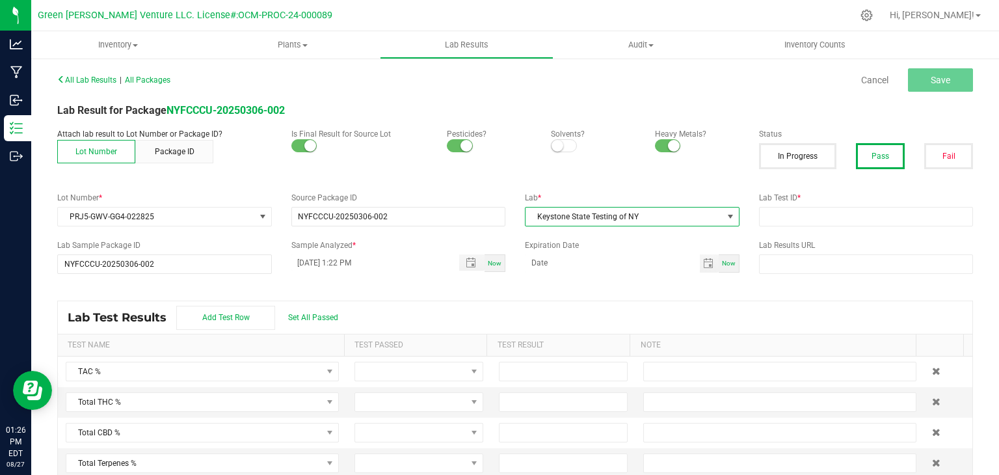
click at [488, 268] on div "Now" at bounding box center [494, 263] width 21 height 18
click at [300, 259] on input "08/27/2025 1:26 PM" at bounding box center [368, 262] width 155 height 16
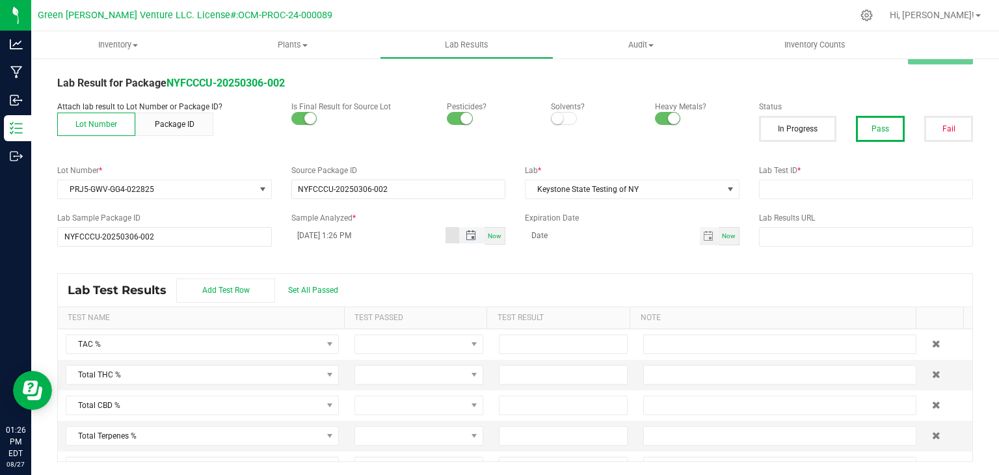
type input "08/27/2025 1:26 AM"
click at [566, 239] on input "month/day/year" at bounding box center [612, 235] width 175 height 16
click at [525, 230] on input "month/day/1999" at bounding box center [612, 235] width 175 height 16
click at [528, 230] on input "month/day/1999" at bounding box center [612, 235] width 175 height 16
click at [532, 230] on input "month/day/1999" at bounding box center [612, 235] width 175 height 16
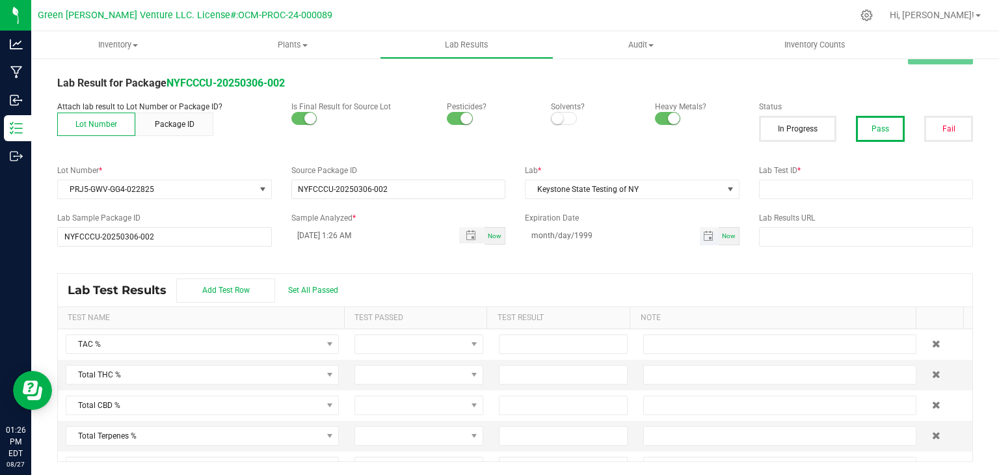
click at [538, 244] on div "All Lab Results | All Packages Cancel Save Lab Result for Package NYFCCCU-20250…" at bounding box center [515, 252] width 916 height 419
click at [539, 235] on input "month/day/1999" at bounding box center [612, 235] width 175 height 16
click at [724, 239] on span "Now" at bounding box center [729, 235] width 14 height 7
click at [536, 235] on input "[DATE]" at bounding box center [612, 235] width 175 height 16
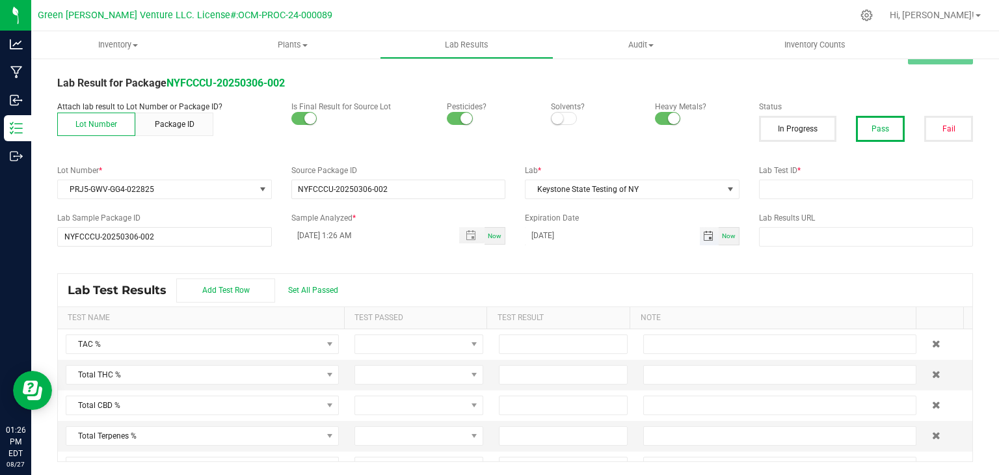
click at [530, 234] on input "[DATE]" at bounding box center [612, 235] width 175 height 16
type input "03/18/2026"
click at [310, 233] on input "08/27/2025 1:26 AM" at bounding box center [368, 235] width 155 height 16
click at [297, 232] on input "08/27/2025 1:26 AM" at bounding box center [368, 235] width 155 height 16
type input "03/18/2025 1:26 AM"
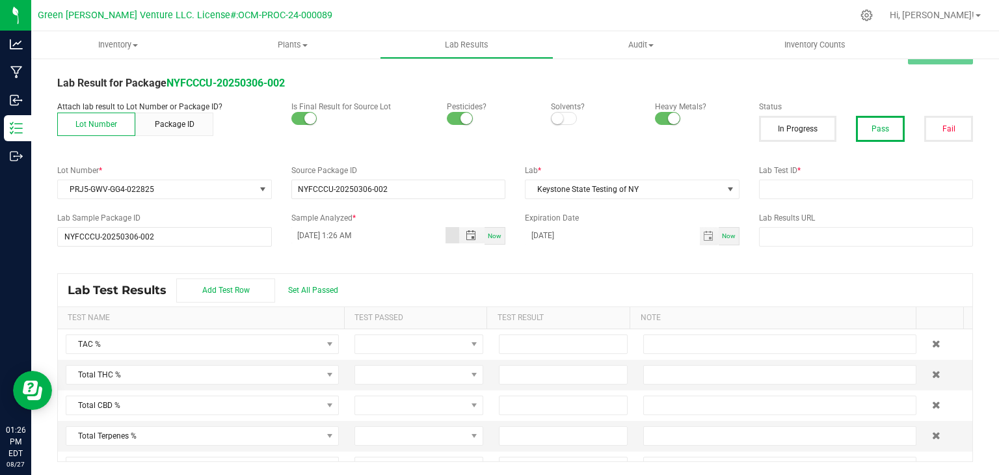
click at [360, 258] on div "All Lab Results | All Packages Cancel Save Lab Result for Package NYFCCCU-20250…" at bounding box center [515, 252] width 916 height 419
click at [817, 194] on input "text" at bounding box center [866, 189] width 215 height 20
paste input "X250307-0002"
drag, startPoint x: 813, startPoint y: 187, endPoint x: 716, endPoint y: 191, distance: 97.6
click at [716, 191] on div "Lot Number * PRJ5-GWV-GG4-022825 Source Package ID NYFCCCU-20250306-002 Lab * K…" at bounding box center [514, 182] width 935 height 34
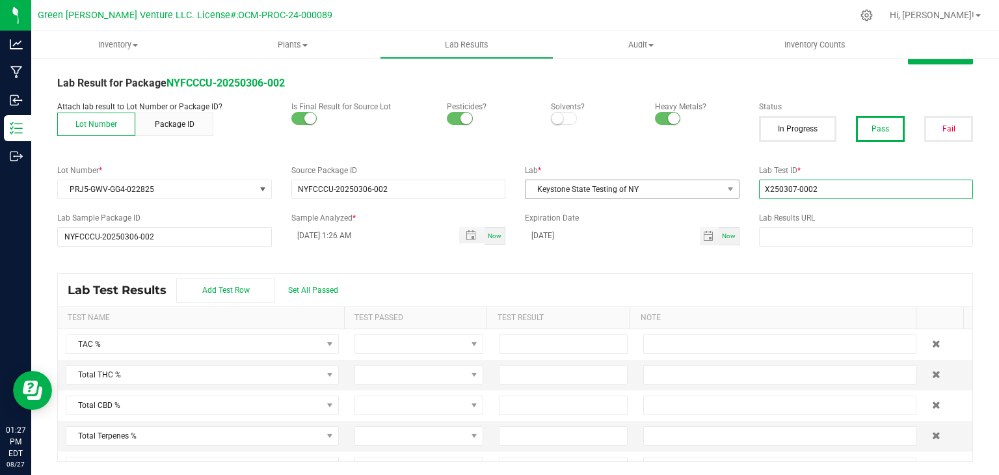
paste input "12181,"
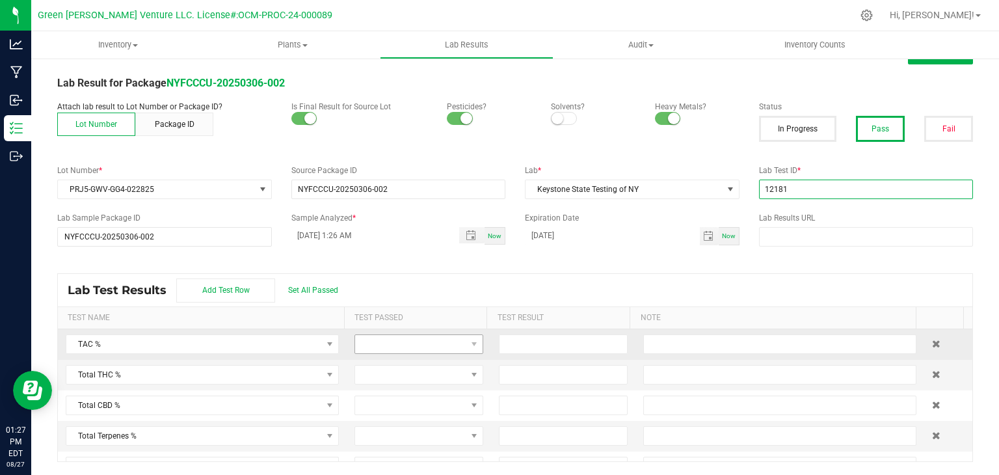
type input "12181"
click at [438, 345] on span at bounding box center [410, 344] width 111 height 18
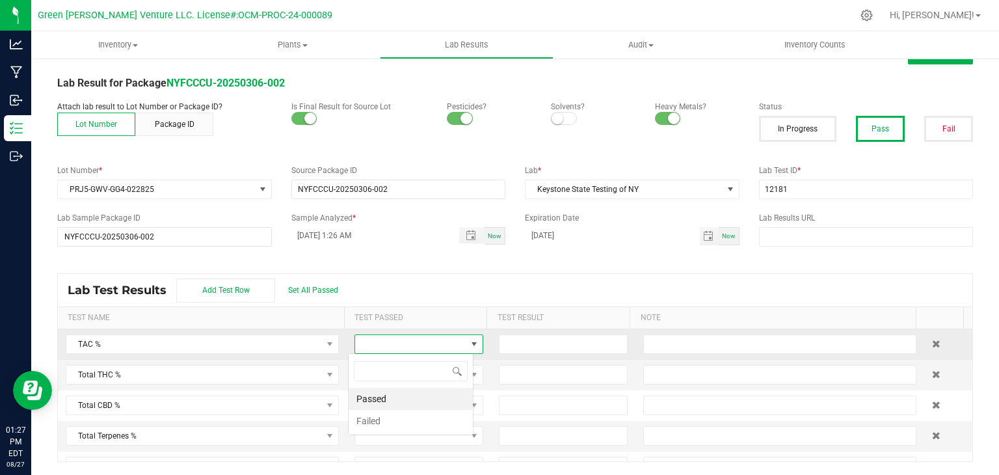
scroll to position [19, 125]
click at [405, 404] on li "Passed" at bounding box center [411, 399] width 124 height 22
click at [510, 350] on input at bounding box center [562, 344] width 127 height 18
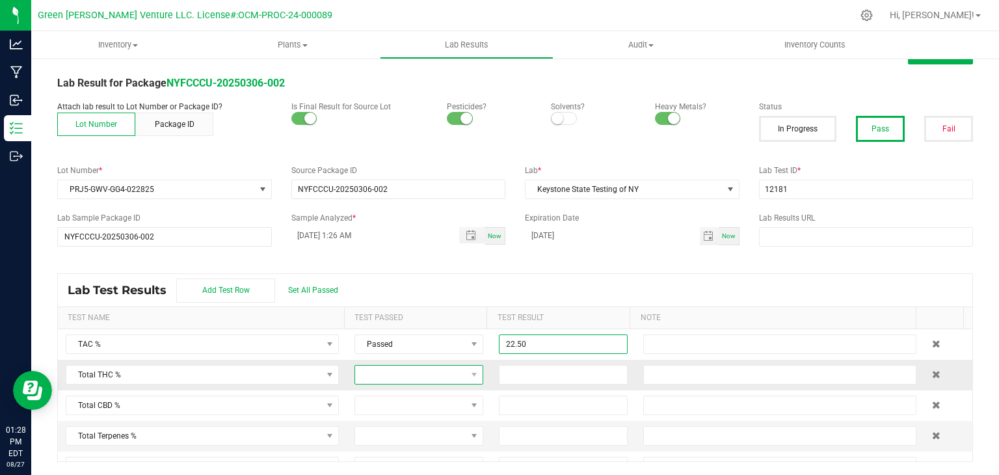
type input "22.5000"
click at [417, 365] on span at bounding box center [410, 374] width 111 height 18
click at [397, 432] on li "Passed" at bounding box center [411, 429] width 124 height 22
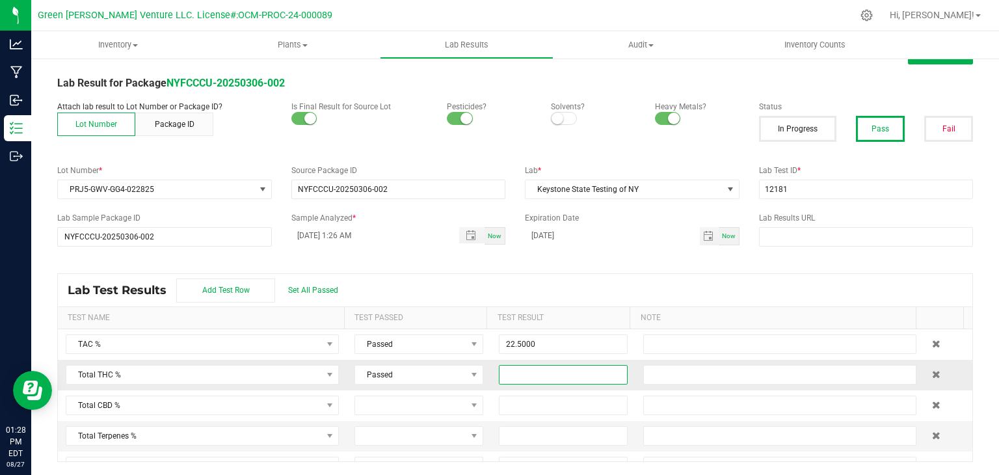
click at [528, 380] on input at bounding box center [562, 374] width 127 height 18
type input "19.4300"
click at [408, 403] on span at bounding box center [410, 405] width 111 height 18
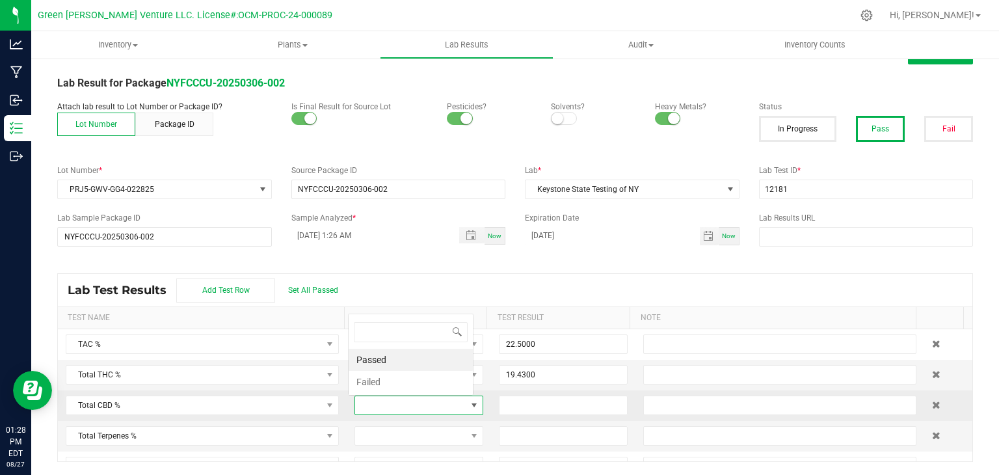
scroll to position [19, 124]
click at [408, 364] on li "Passed" at bounding box center [411, 360] width 124 height 22
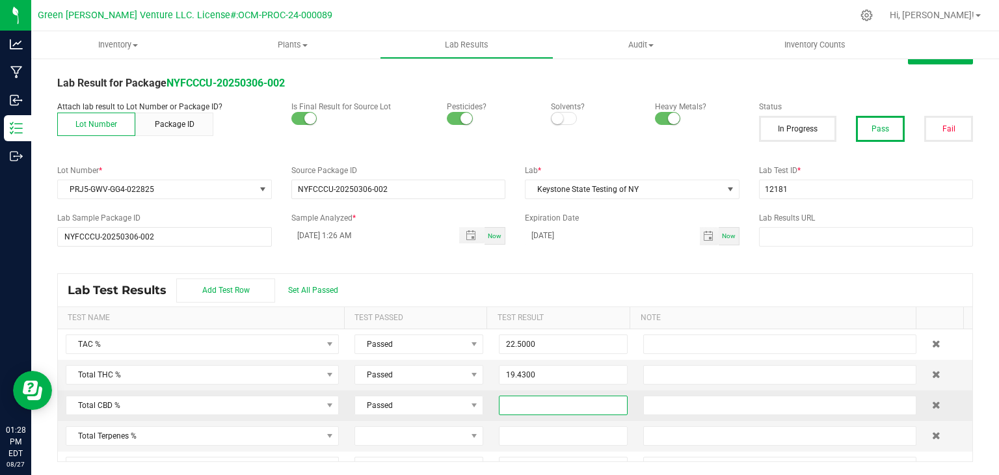
click at [549, 412] on input at bounding box center [562, 405] width 127 height 18
type input "0.0466"
click at [571, 376] on input "19.43" at bounding box center [562, 374] width 127 height 18
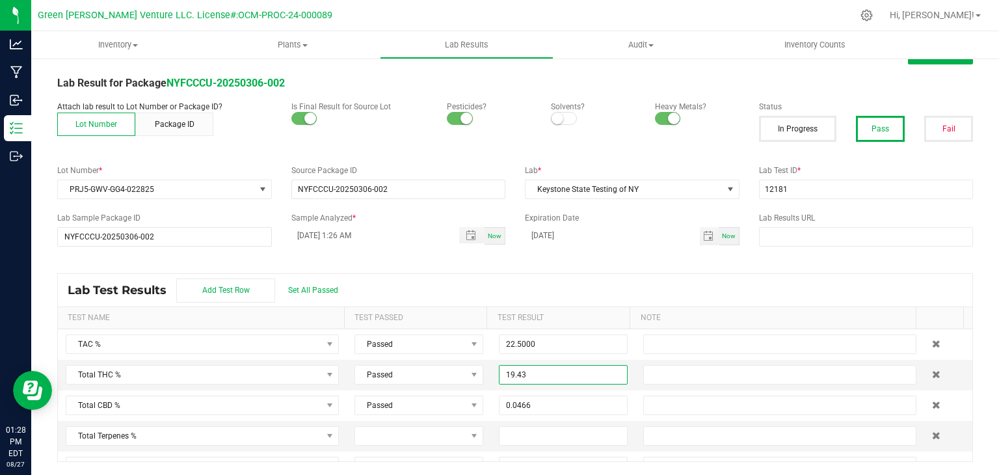
type input "19.4300"
click at [457, 278] on div "Lab Test Results Add Test Row Set All Passed" at bounding box center [515, 290] width 914 height 33
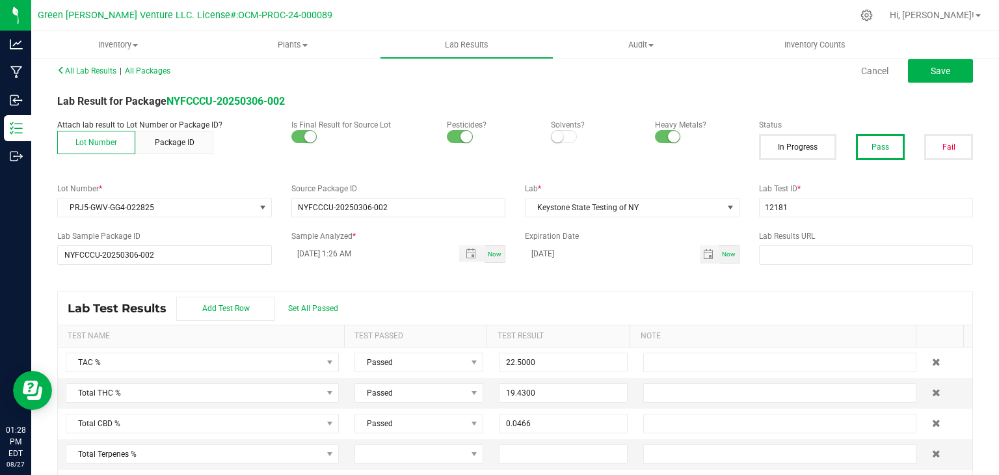
scroll to position [0, 0]
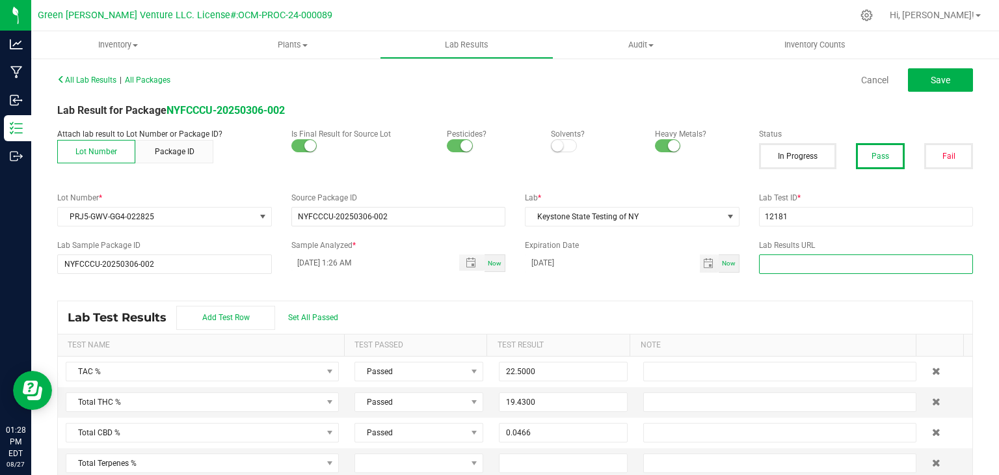
click at [827, 261] on input "text" at bounding box center [866, 264] width 215 height 20
paste input "https://www.florettecannabis.com/test-results"
type input "https://www.florettecannabis.com/test-results"
click at [791, 304] on div "Lab Test Results Add Test Row Set All Passed" at bounding box center [515, 317] width 914 height 33
click at [938, 88] on button "Save" at bounding box center [940, 79] width 65 height 23
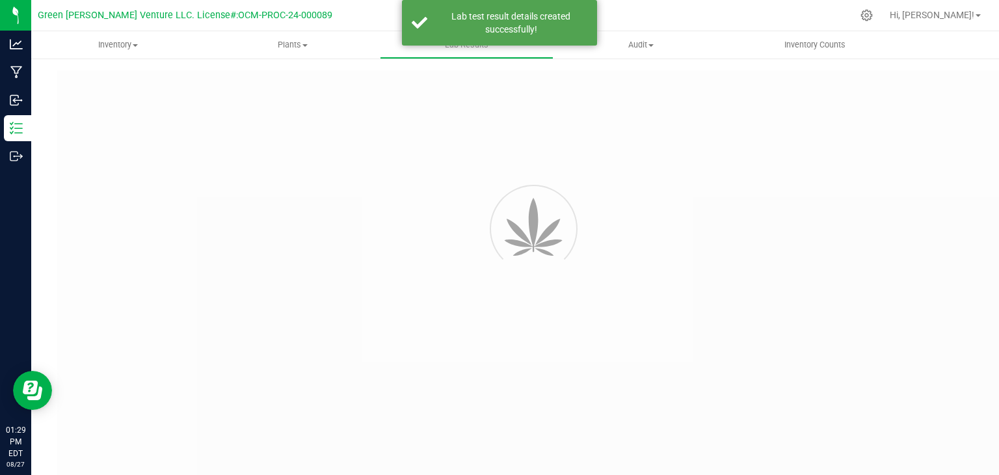
type input "NYFCCCU-20250306-002"
type input "12181"
type input "NYFCCCU-20250306-002"
type input "03/18/2025 1:26 AM"
type input "03/18/2026"
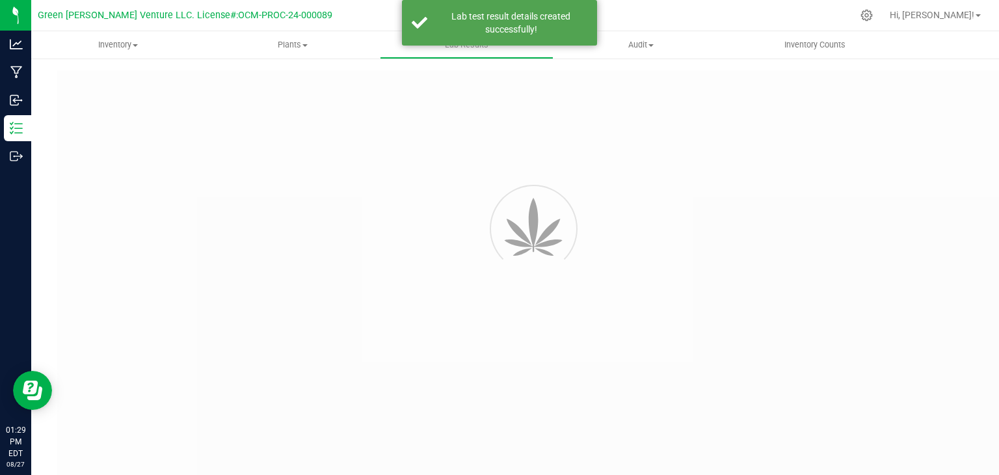
type input "https://www.florettecannabis.com/test-results"
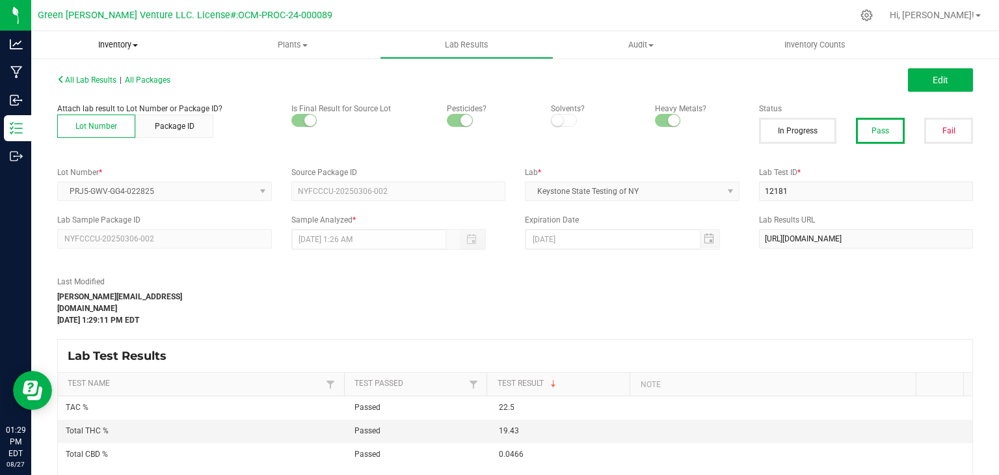
click at [99, 43] on span "Inventory" at bounding box center [118, 45] width 174 height 12
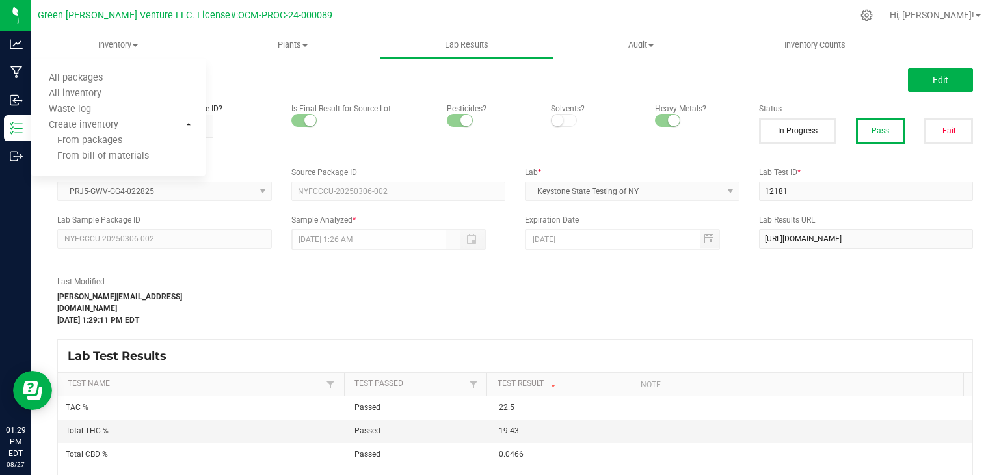
drag, startPoint x: 164, startPoint y: 310, endPoint x: 134, endPoint y: 276, distance: 45.6
click at [165, 314] on div "Aug 27, 2025 1:29:11 PM EDT" at bounding box center [135, 320] width 156 height 12
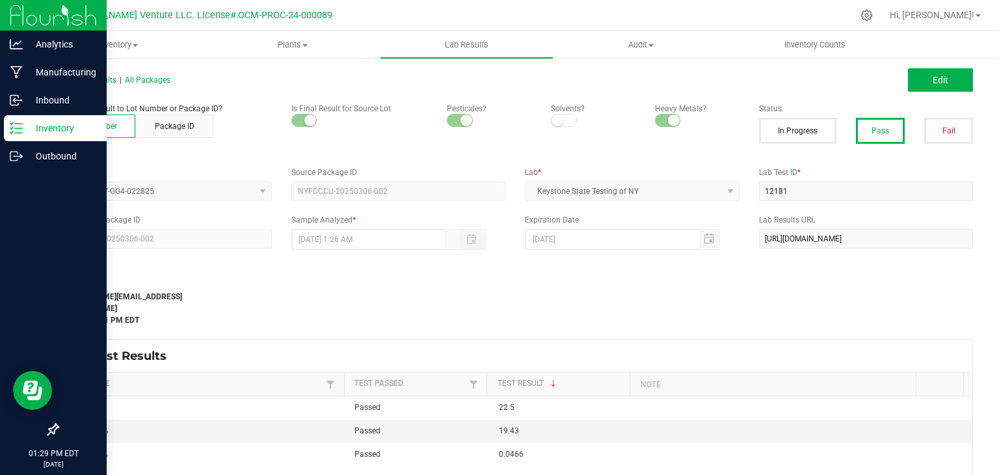
click at [55, 133] on p "Inventory" at bounding box center [62, 128] width 78 height 16
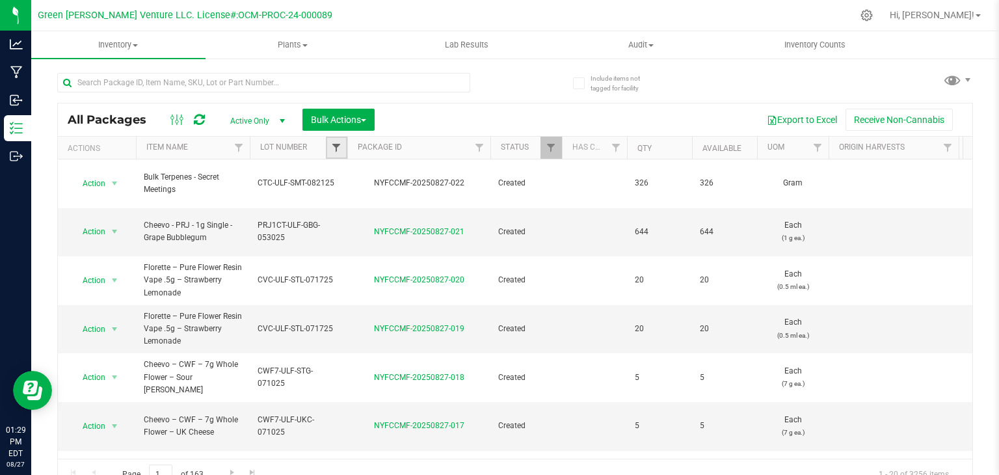
click at [333, 152] on span "Filter" at bounding box center [336, 147] width 10 height 10
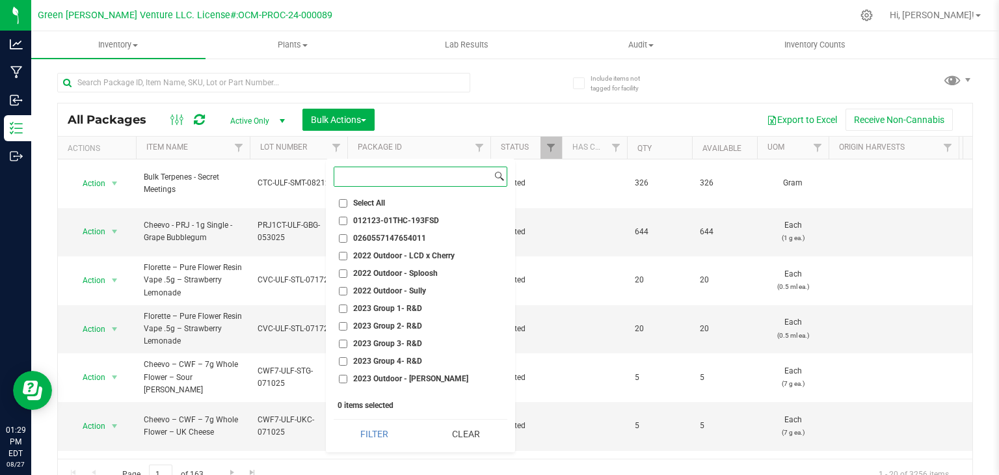
click at [380, 180] on input at bounding box center [412, 176] width 157 height 19
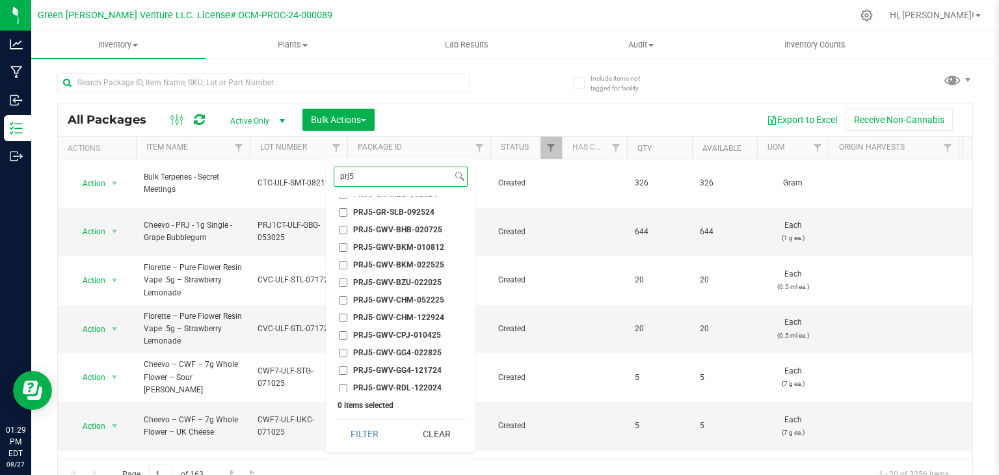
scroll to position [130, 0]
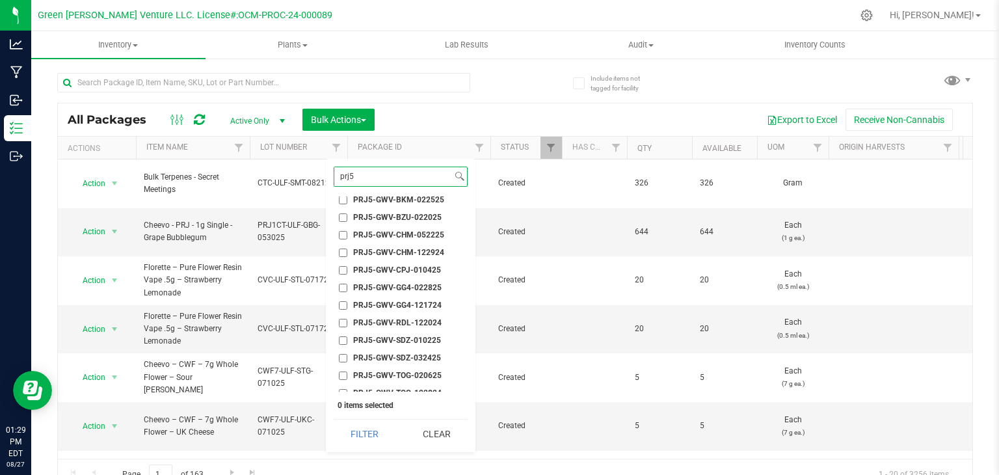
type input "prj5"
click at [419, 284] on span "PRJ5-GWV-GG4-022825" at bounding box center [397, 288] width 88 height 8
click at [347, 284] on input "PRJ5-GWV-GG4-022825" at bounding box center [343, 288] width 8 height 8
checkbox input "true"
click at [348, 428] on button "Filter" at bounding box center [365, 433] width 62 height 29
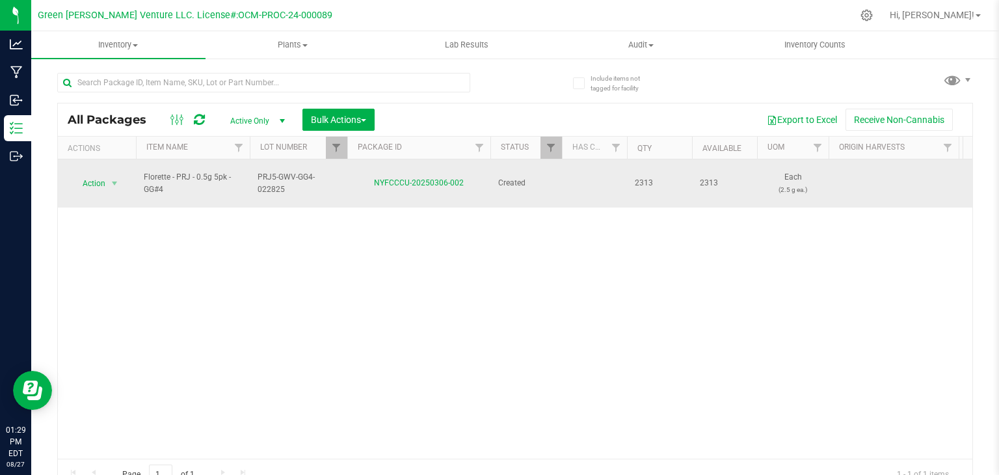
click at [102, 185] on td "Action Action Adjust qty Create package Edit attributes Global inventory Locate…" at bounding box center [97, 183] width 78 height 48
click at [107, 176] on span "select" at bounding box center [115, 183] width 16 height 18
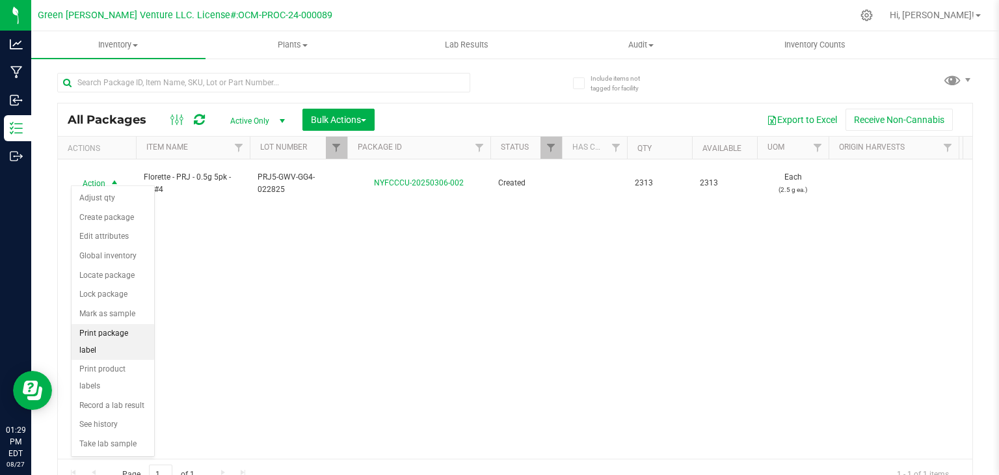
click at [131, 336] on li "Print package label" at bounding box center [113, 342] width 83 height 36
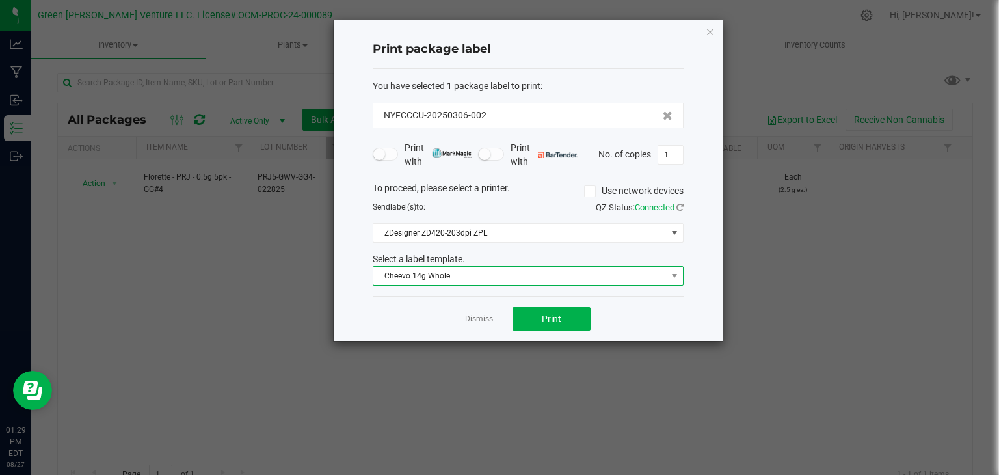
click at [516, 267] on span "Cheevo 14g Whole" at bounding box center [519, 276] width 293 height 18
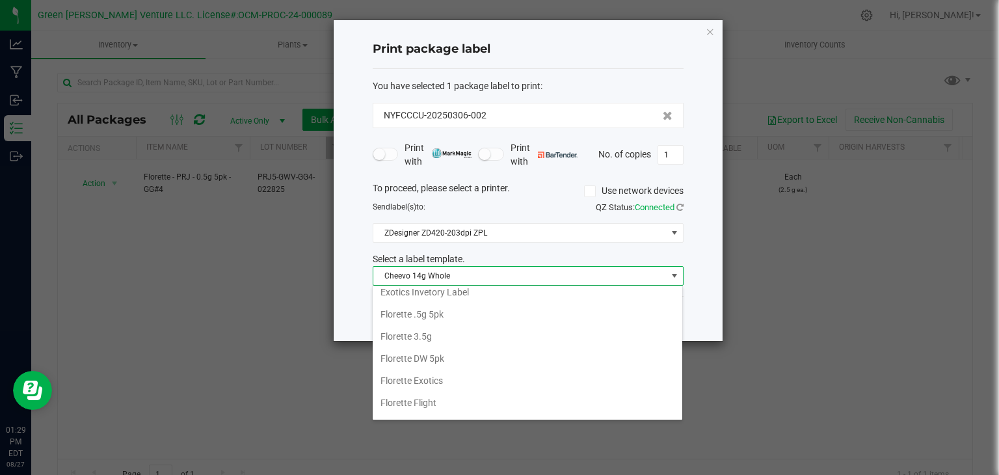
scroll to position [195, 0]
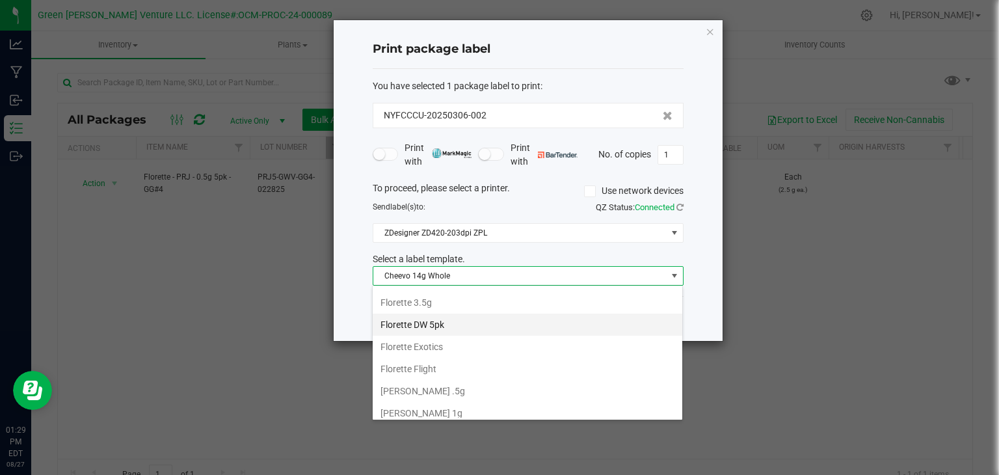
click at [443, 331] on li "Florette DW 5pk" at bounding box center [528, 324] width 310 height 22
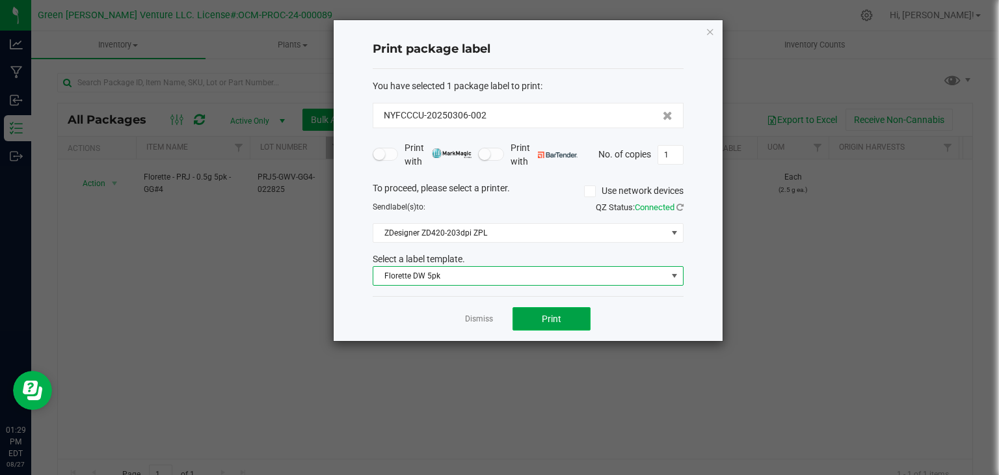
click at [573, 318] on button "Print" at bounding box center [551, 318] width 78 height 23
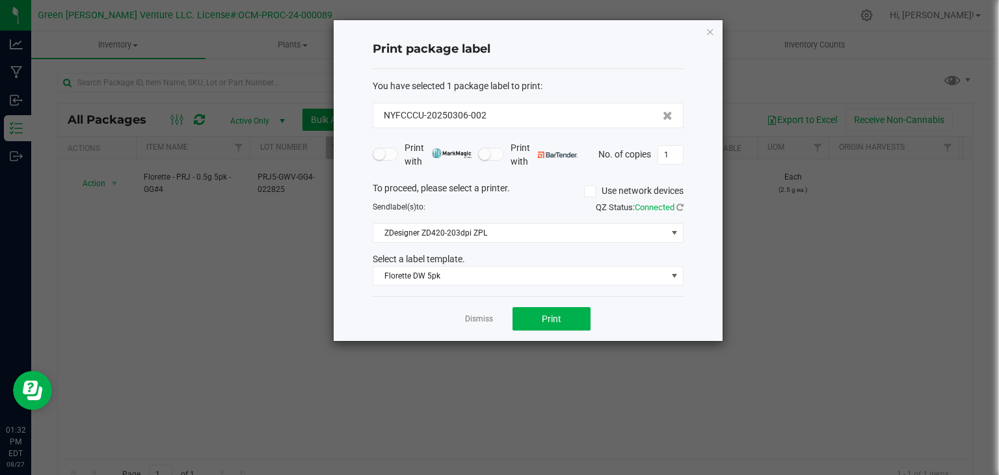
click at [479, 324] on app-cancel-button "Dismiss" at bounding box center [479, 319] width 28 height 14
click at [481, 318] on link "Dismiss" at bounding box center [479, 318] width 28 height 11
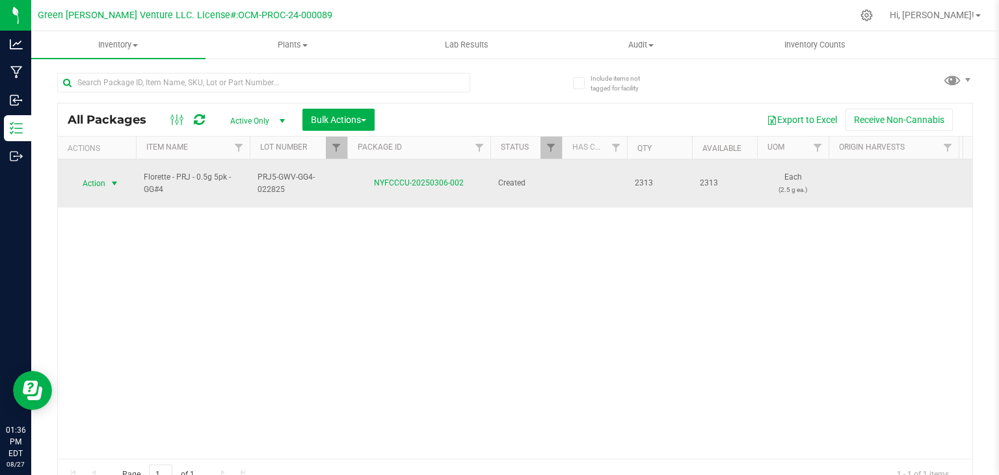
click at [113, 174] on span "select" at bounding box center [115, 183] width 16 height 18
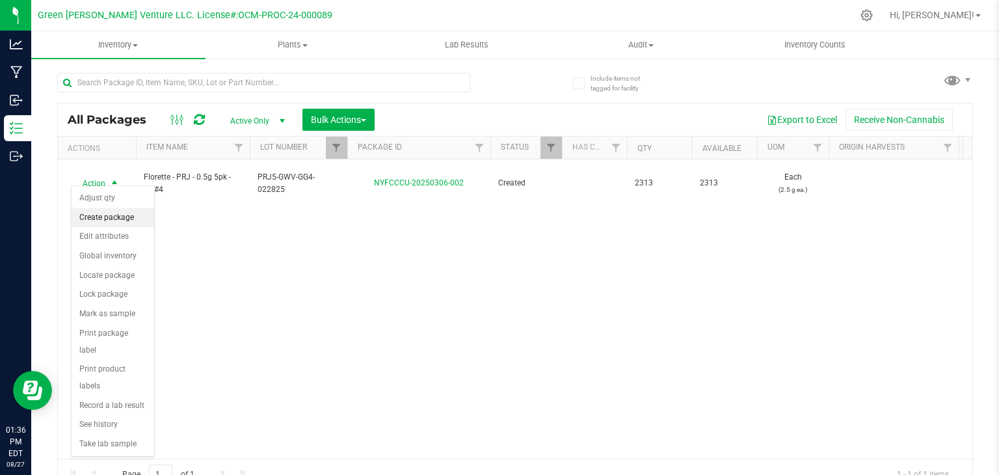
click at [92, 217] on li "Create package" at bounding box center [113, 218] width 83 height 20
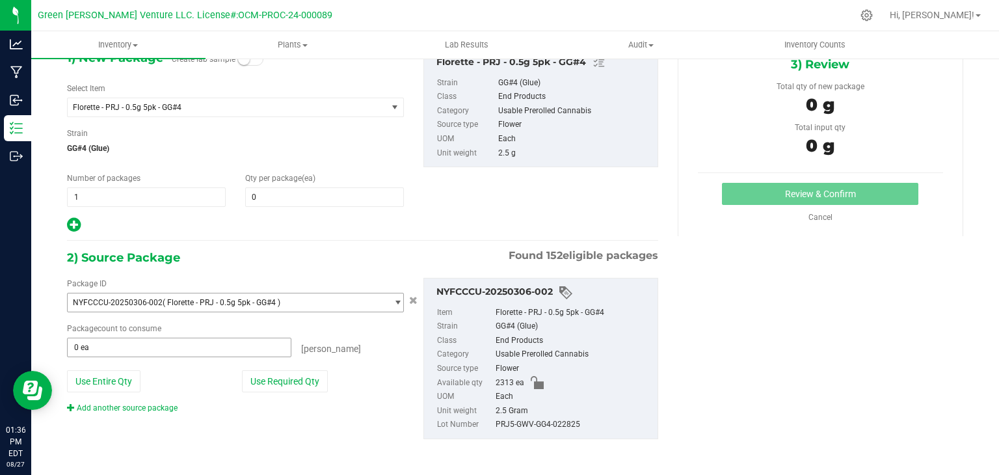
scroll to position [75, 0]
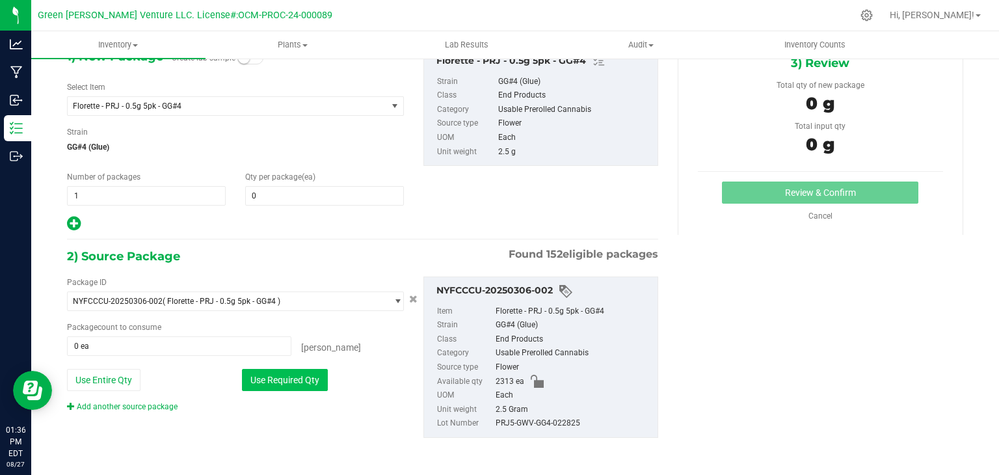
click at [291, 386] on button "Use Required Qty" at bounding box center [285, 380] width 86 height 22
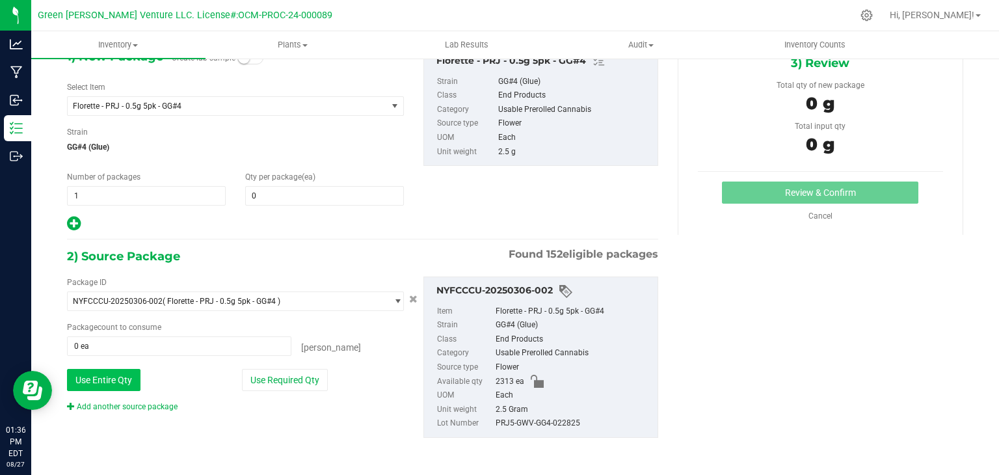
click at [112, 387] on button "Use Entire Qty" at bounding box center [103, 380] width 73 height 22
type input "2313 ea"
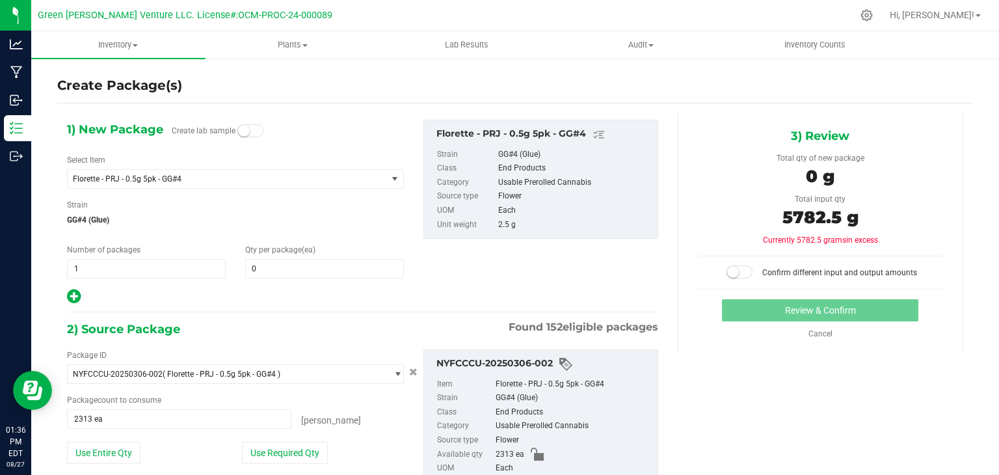
scroll to position [0, 0]
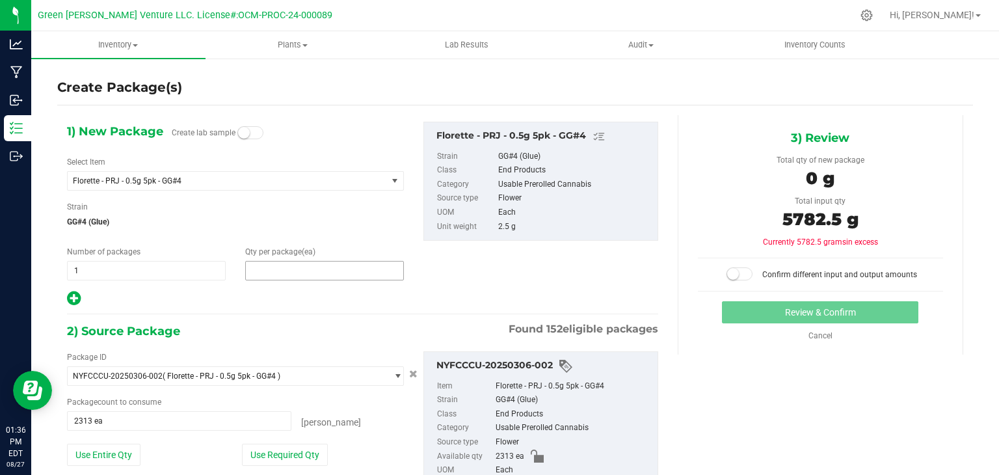
drag, startPoint x: 326, startPoint y: 269, endPoint x: 260, endPoint y: 269, distance: 65.7
click at [276, 271] on span at bounding box center [324, 271] width 159 height 20
type input "2313"
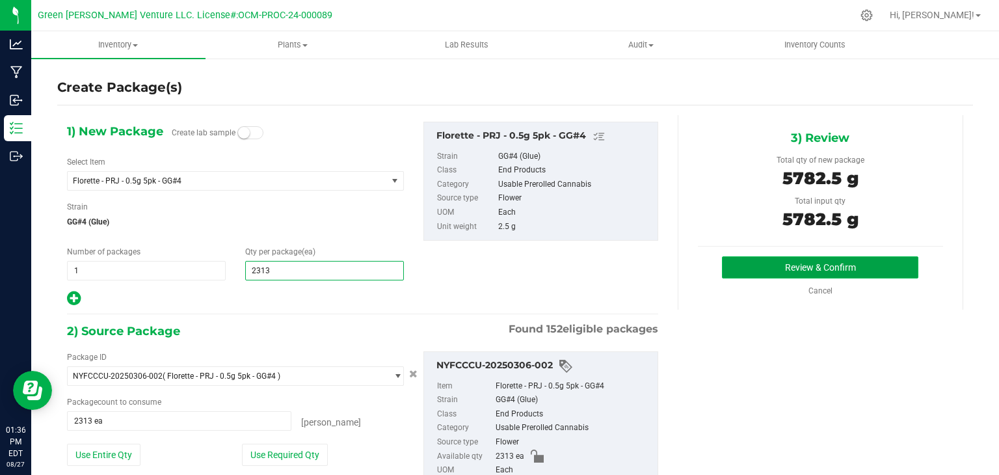
type input "2,313"
click at [813, 263] on button "Review & Confirm" at bounding box center [820, 267] width 196 height 22
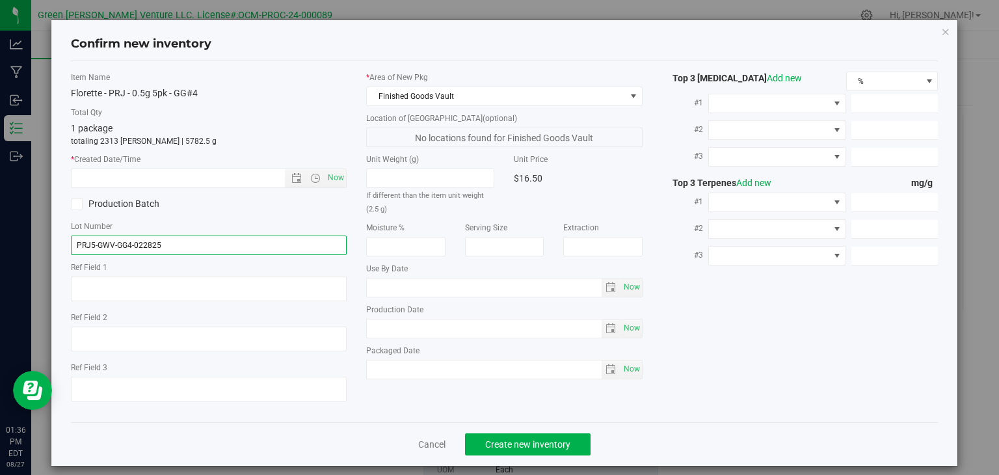
click at [150, 241] on input "PRJ5-GWV-GG4-022825" at bounding box center [209, 245] width 276 height 20
type input "PRJ5-GWV-GG4-022225"
click at [328, 178] on span "Now" at bounding box center [336, 177] width 22 height 19
type input "8/27/2025 1:36 PM"
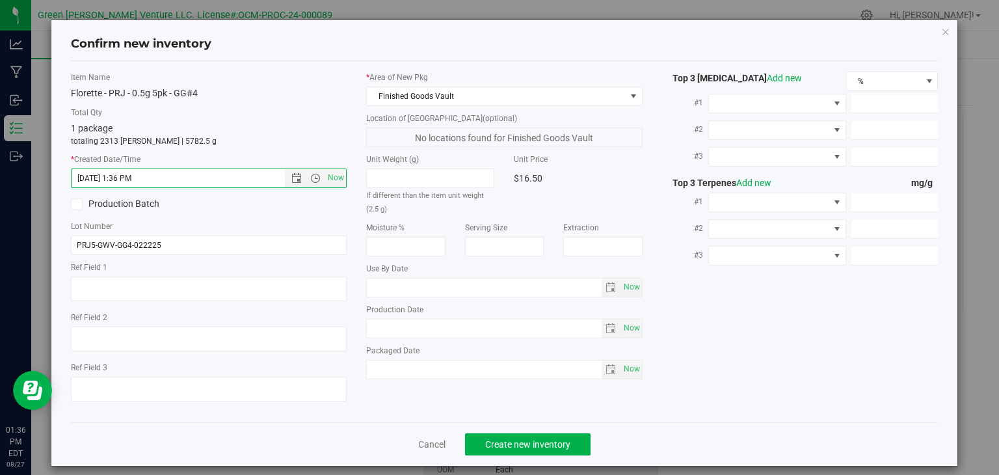
click at [323, 133] on div "1 package totaling 2313 eaches | 5782.5 g" at bounding box center [209, 134] width 276 height 25
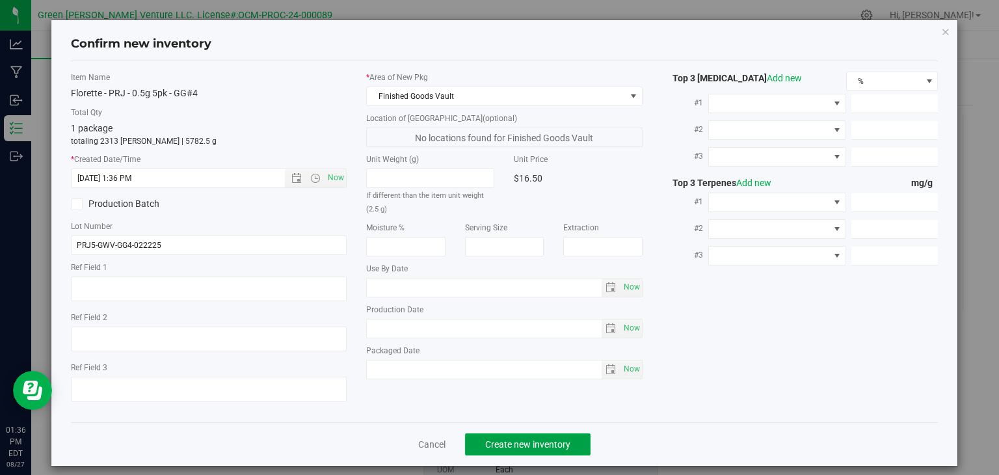
click at [527, 448] on span "Create new inventory" at bounding box center [527, 444] width 85 height 10
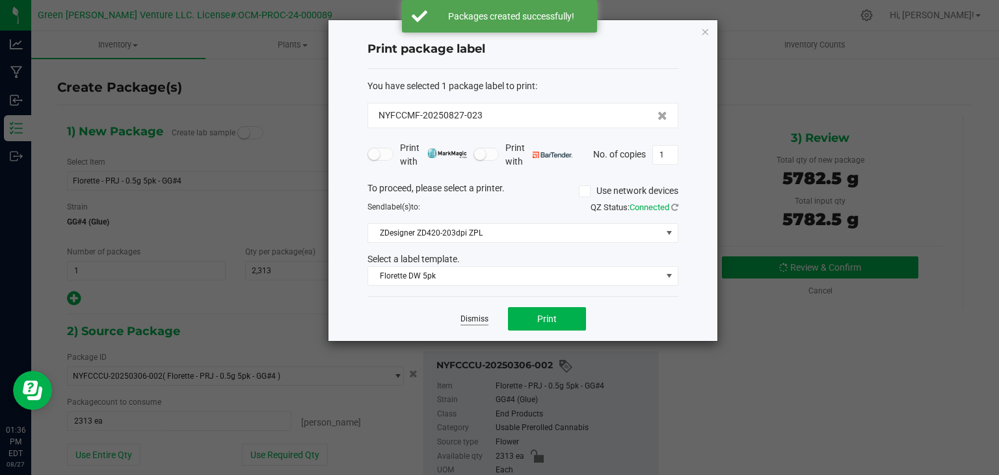
click at [481, 318] on link "Dismiss" at bounding box center [474, 318] width 28 height 11
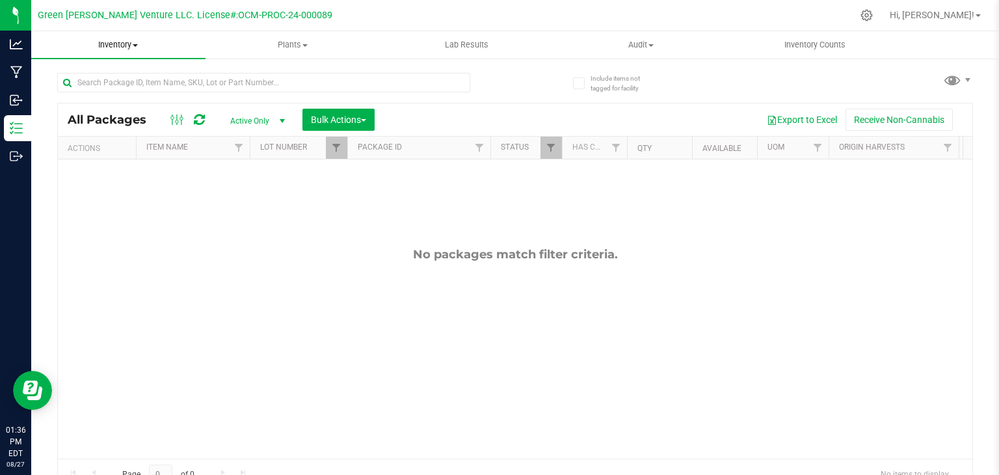
click at [127, 51] on uib-tab-heading "Inventory All packages All inventory Waste log Create inventory" at bounding box center [118, 44] width 174 height 27
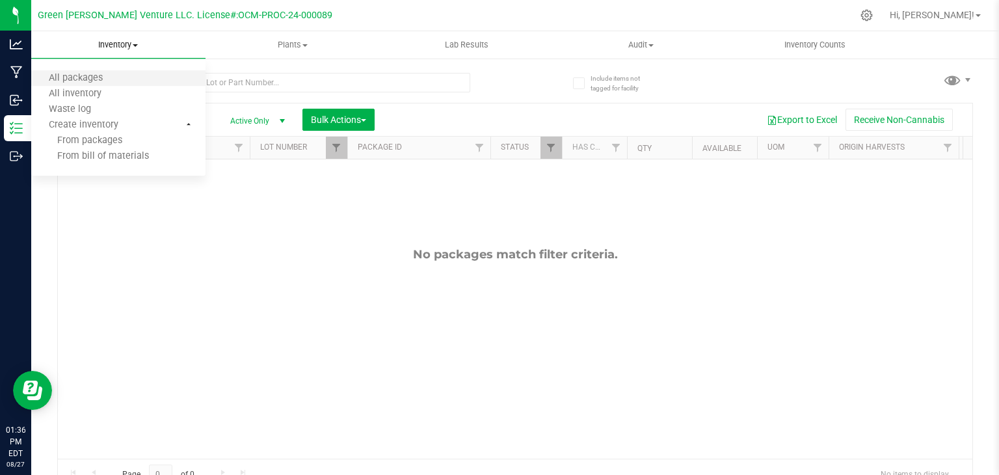
click at [125, 76] on li "All packages" at bounding box center [118, 79] width 174 height 16
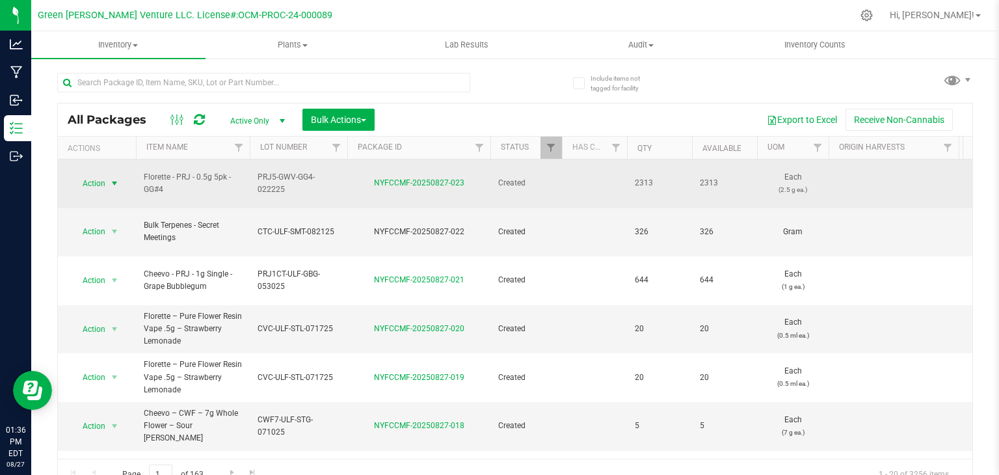
click at [96, 175] on span "Action" at bounding box center [88, 183] width 35 height 18
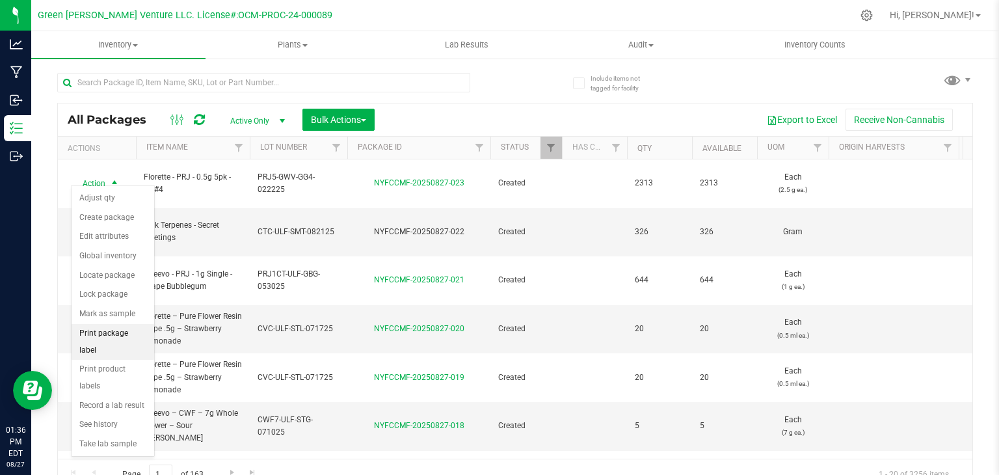
click at [116, 331] on li "Print package label" at bounding box center [113, 342] width 83 height 36
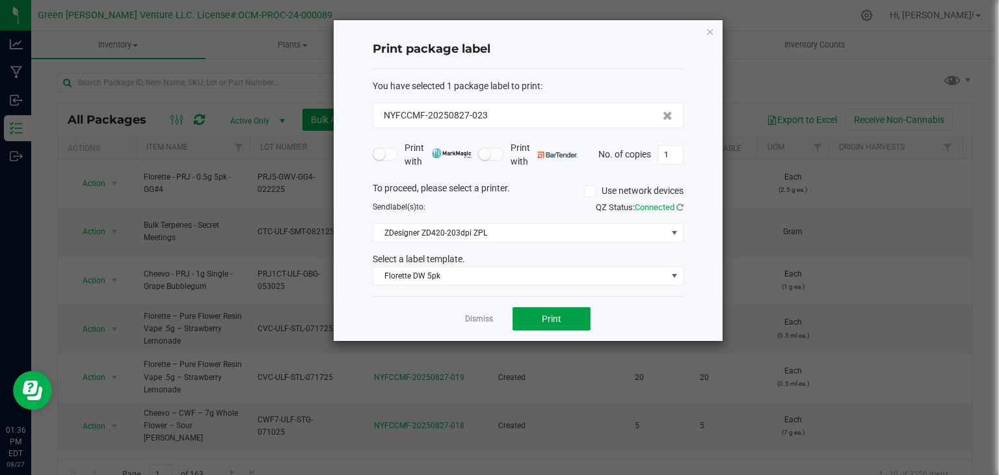
click at [548, 319] on span "Print" at bounding box center [552, 318] width 20 height 10
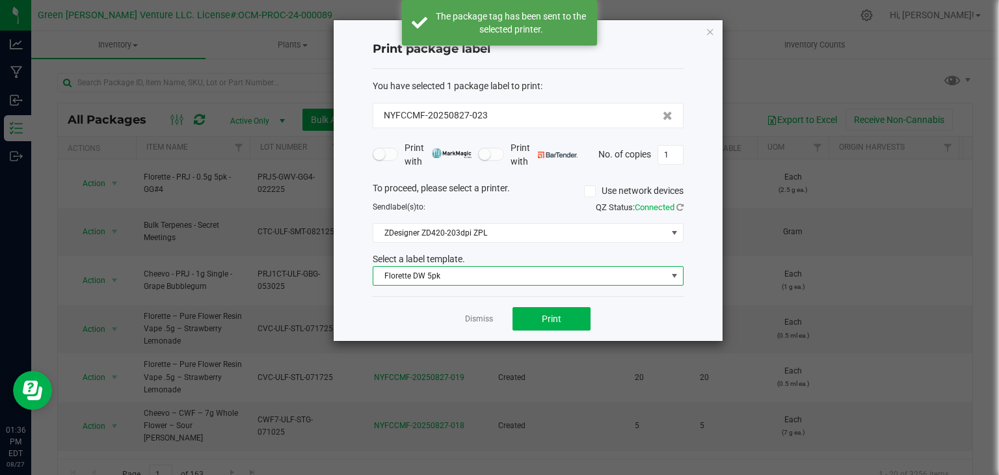
click at [512, 283] on span "Florette DW 5pk" at bounding box center [519, 276] width 293 height 18
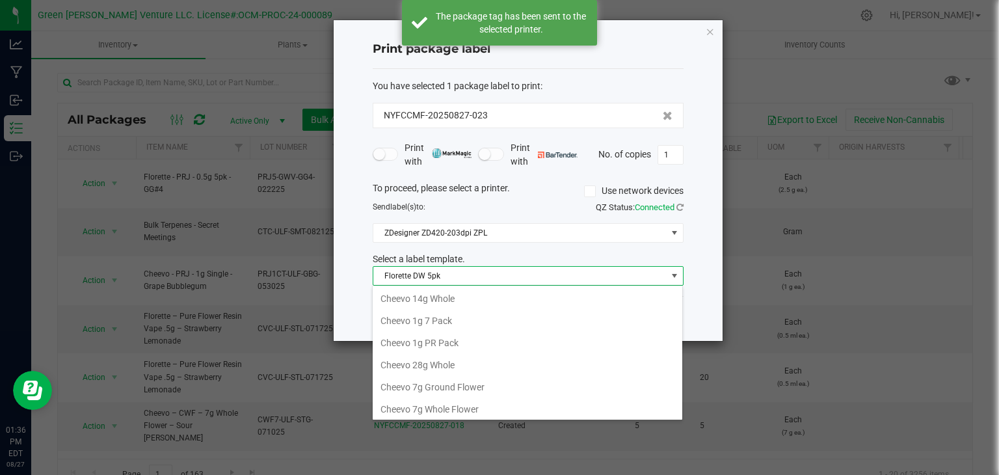
scroll to position [19, 311]
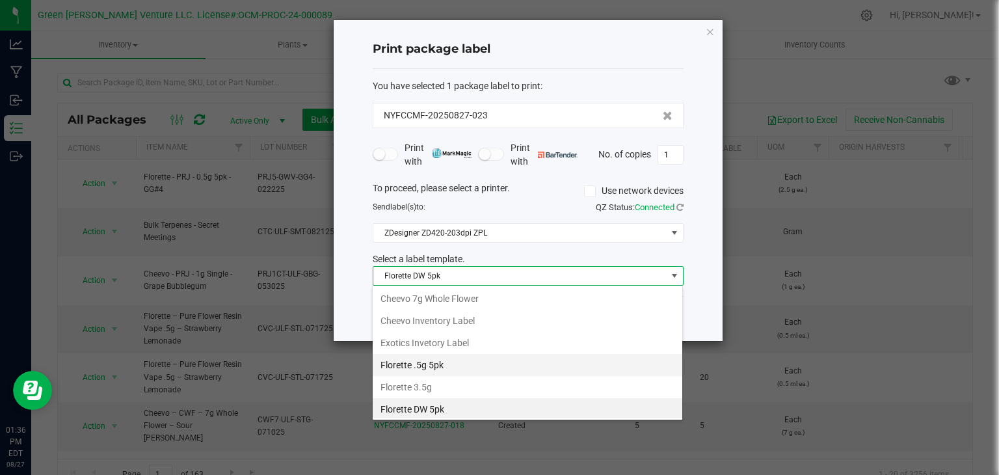
click at [451, 365] on li "Florette .5g 5pk" at bounding box center [528, 365] width 310 height 22
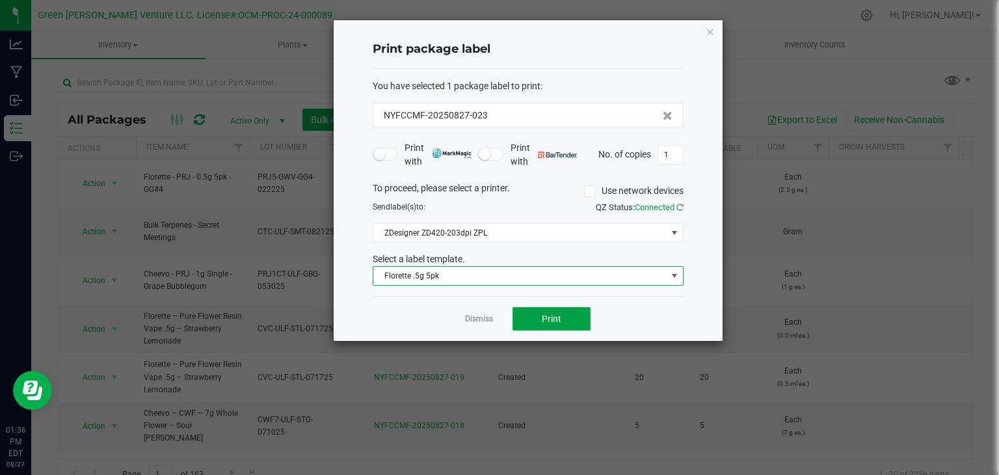
click at [554, 323] on button "Print" at bounding box center [551, 318] width 78 height 23
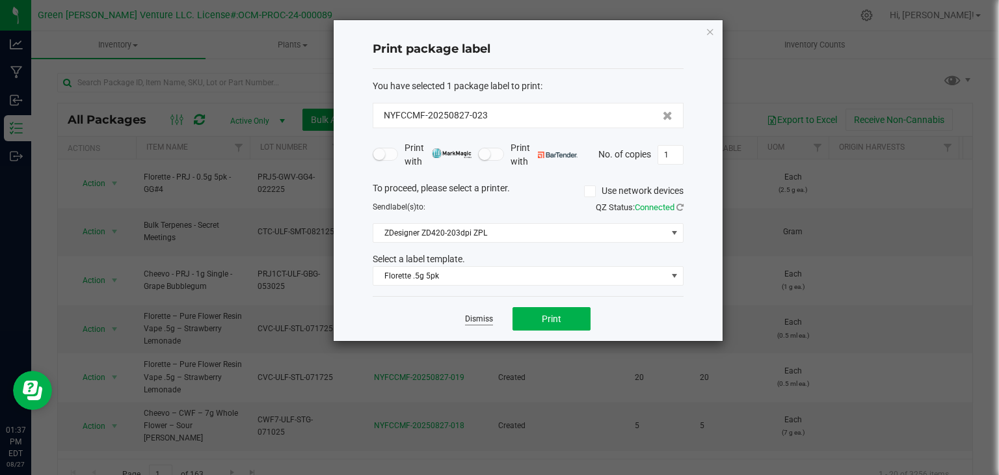
click at [477, 322] on link "Dismiss" at bounding box center [479, 318] width 28 height 11
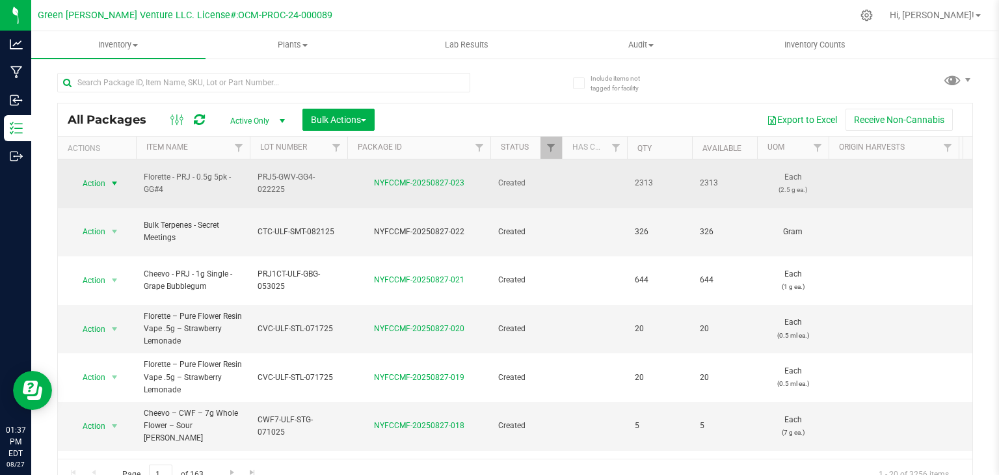
click at [94, 178] on span "Action" at bounding box center [88, 183] width 35 height 18
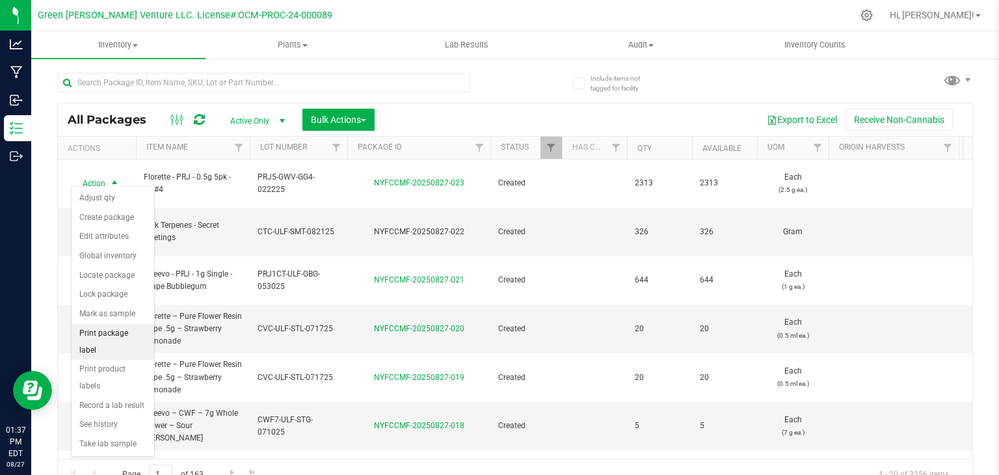
click at [133, 335] on li "Print package label" at bounding box center [113, 342] width 83 height 36
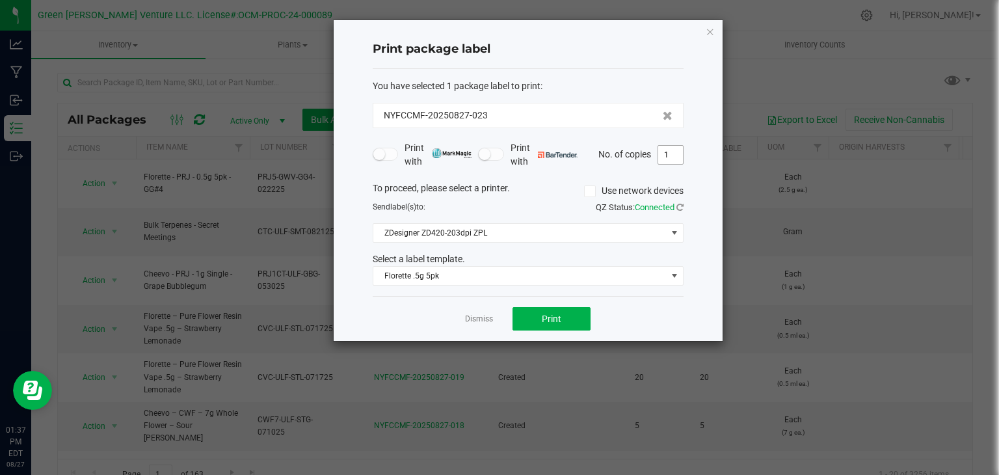
click at [667, 158] on input "1" at bounding box center [670, 155] width 25 height 18
type input "500"
click at [562, 313] on button "Print" at bounding box center [551, 318] width 78 height 23
click at [549, 320] on span "Print" at bounding box center [552, 318] width 20 height 10
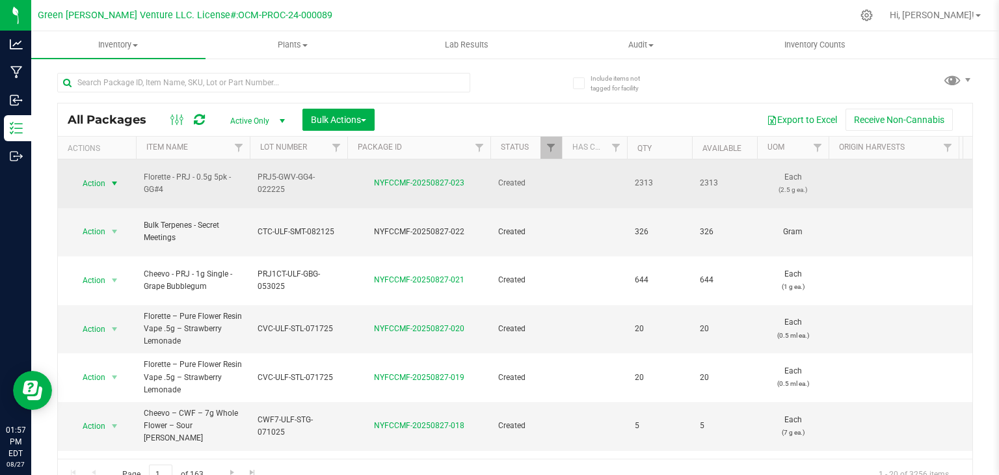
click at [107, 180] on span "select" at bounding box center [115, 183] width 16 height 18
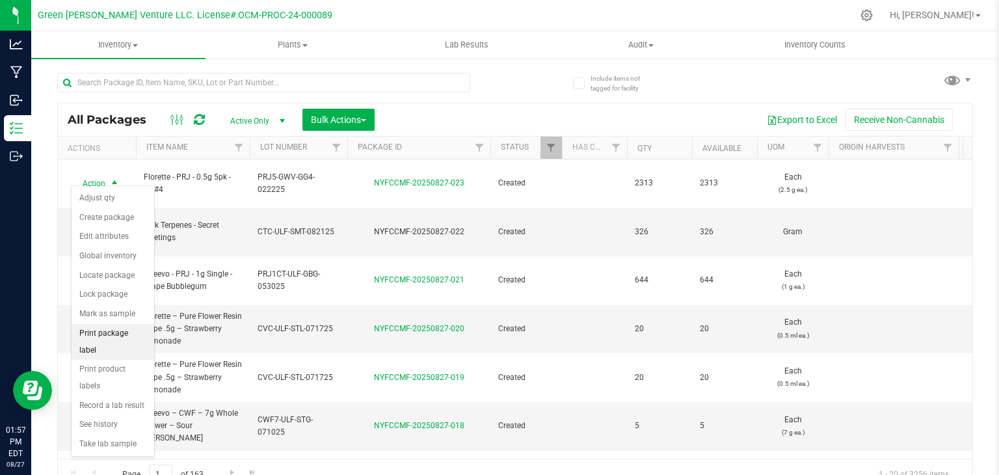
click at [127, 331] on li "Print package label" at bounding box center [113, 342] width 83 height 36
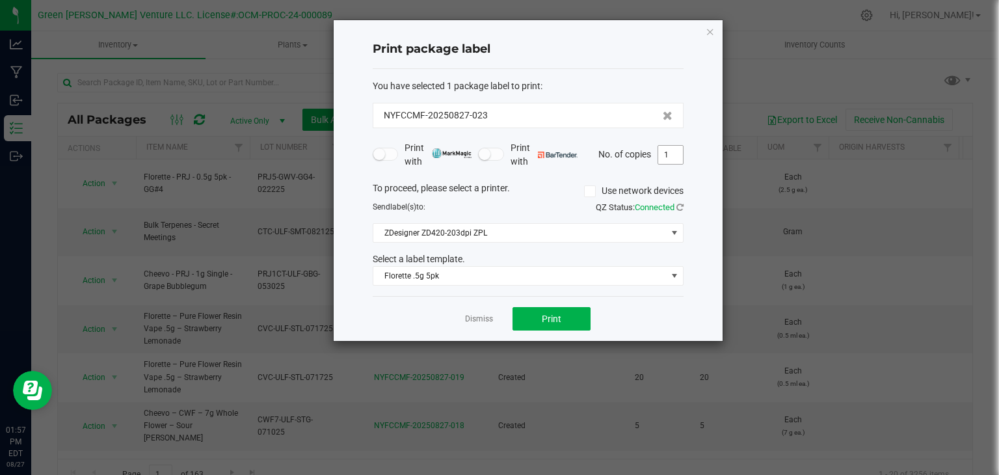
click at [668, 157] on input "1" at bounding box center [670, 155] width 25 height 18
type input "500"
click at [562, 311] on button "Print" at bounding box center [551, 318] width 78 height 23
